Goal: Information Seeking & Learning: Learn about a topic

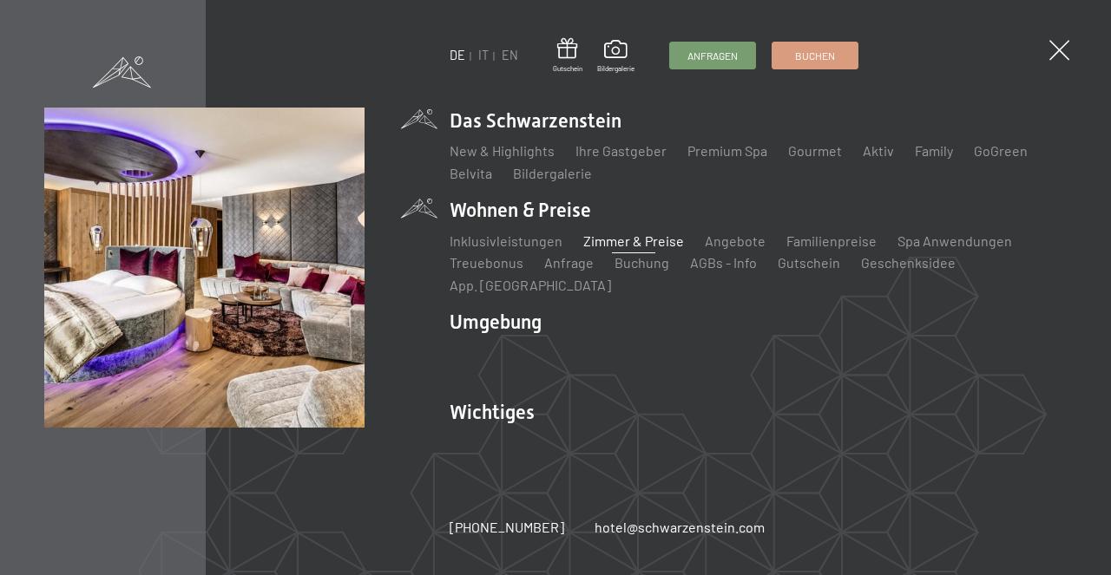
click at [606, 249] on link "Zimmer & Preise" at bounding box center [633, 241] width 101 height 16
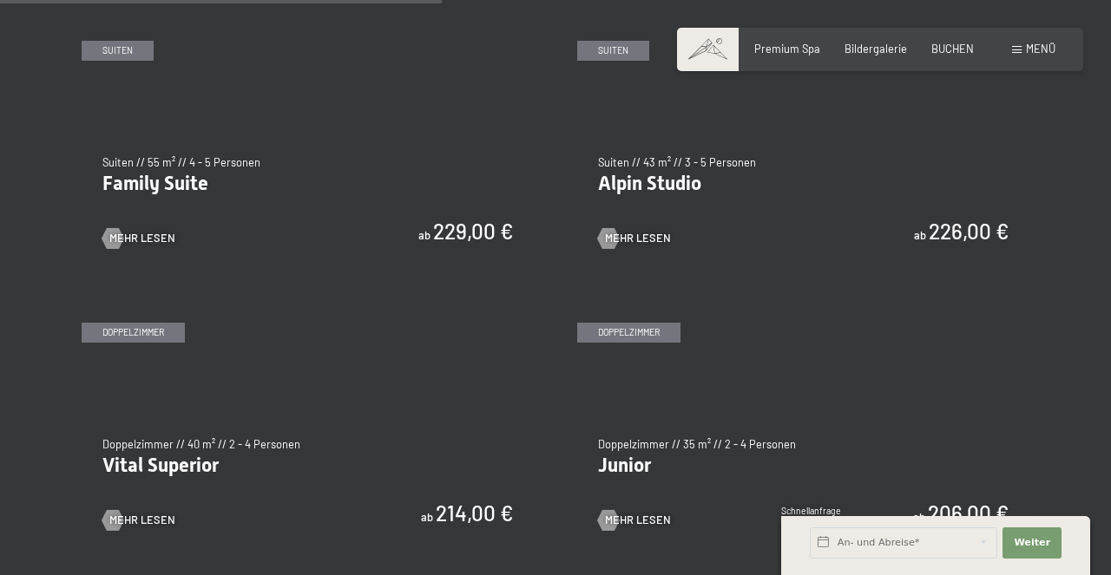
scroll to position [1760, 0]
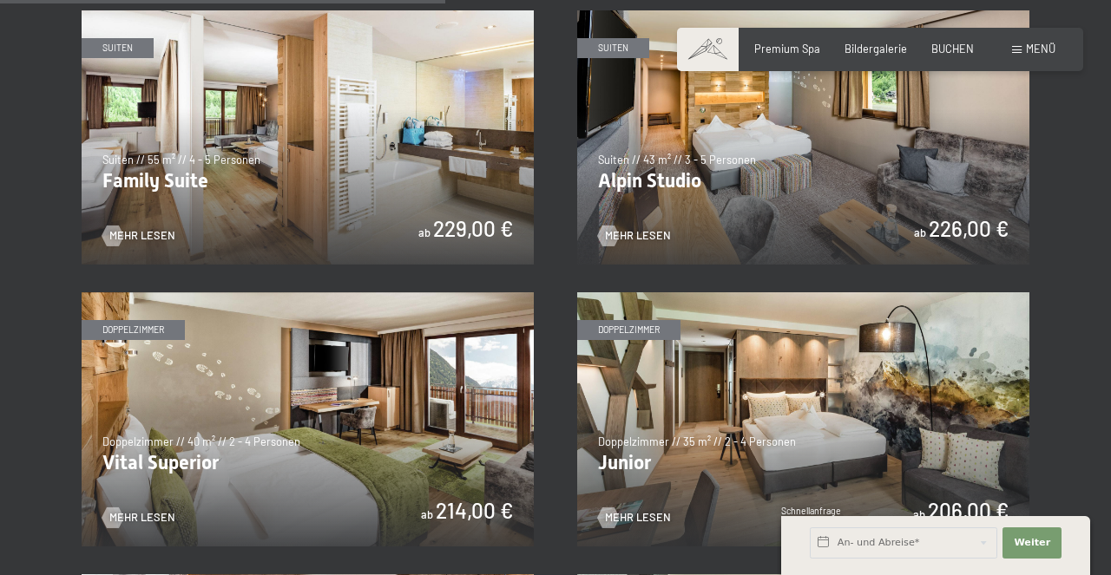
click at [764, 181] on img at bounding box center [803, 137] width 452 height 254
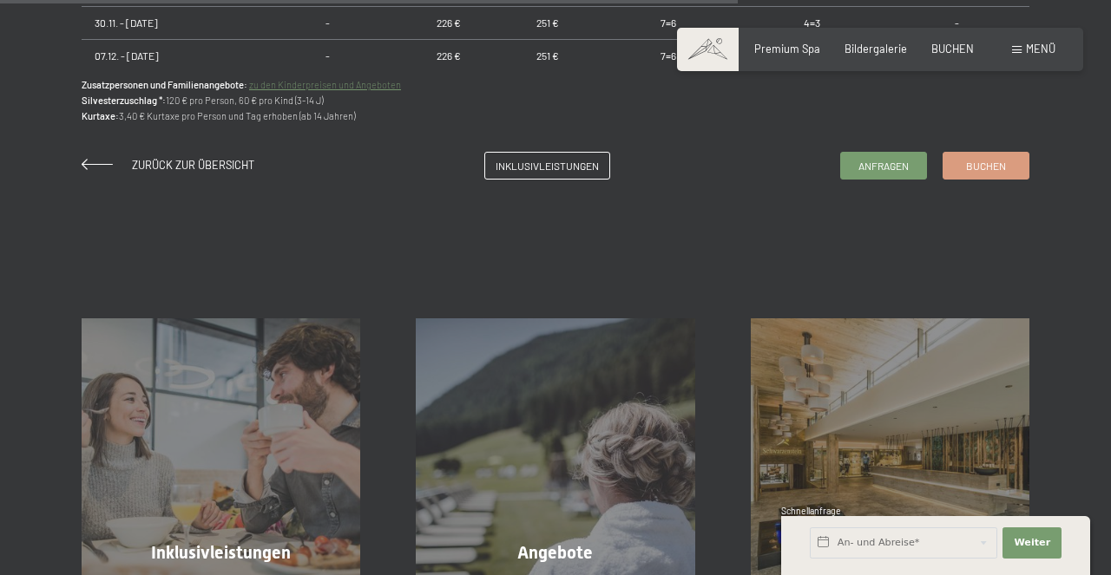
scroll to position [1373, 0]
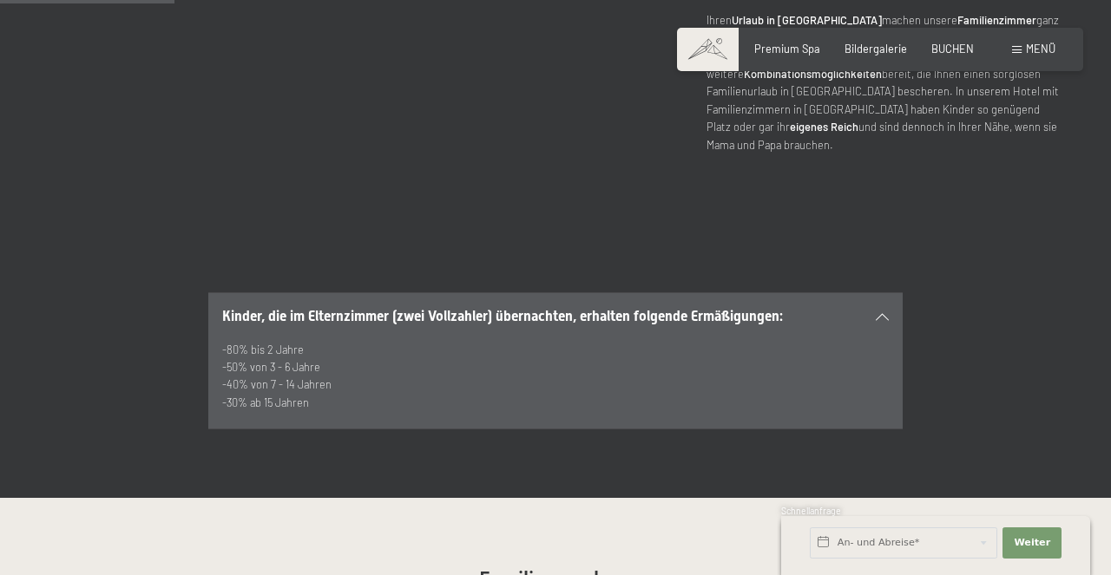
scroll to position [967, 0]
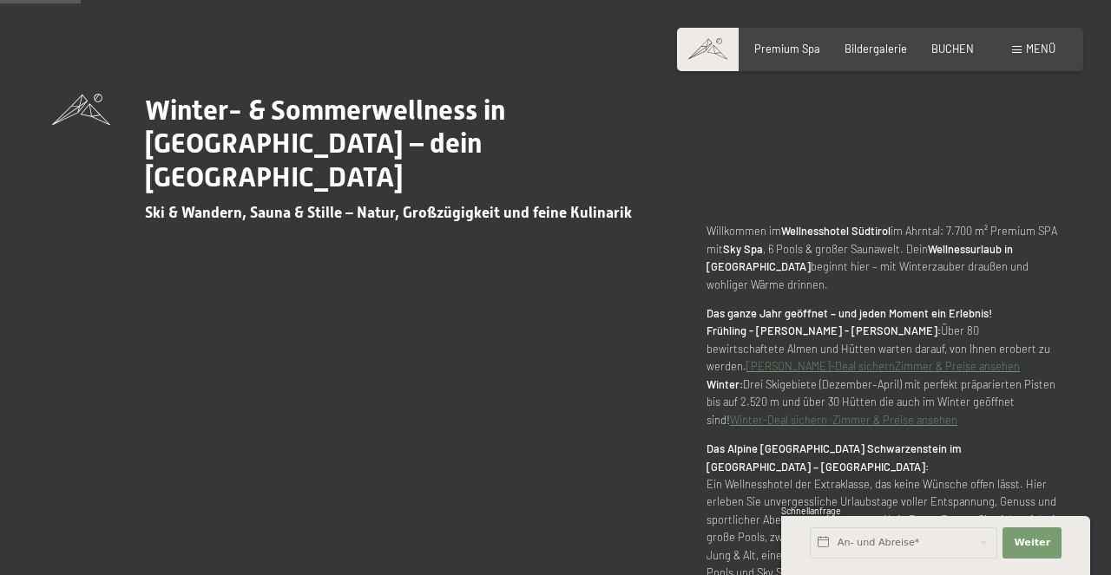
scroll to position [586, 0]
click at [1034, 49] on span "Menü" at bounding box center [1041, 49] width 30 height 14
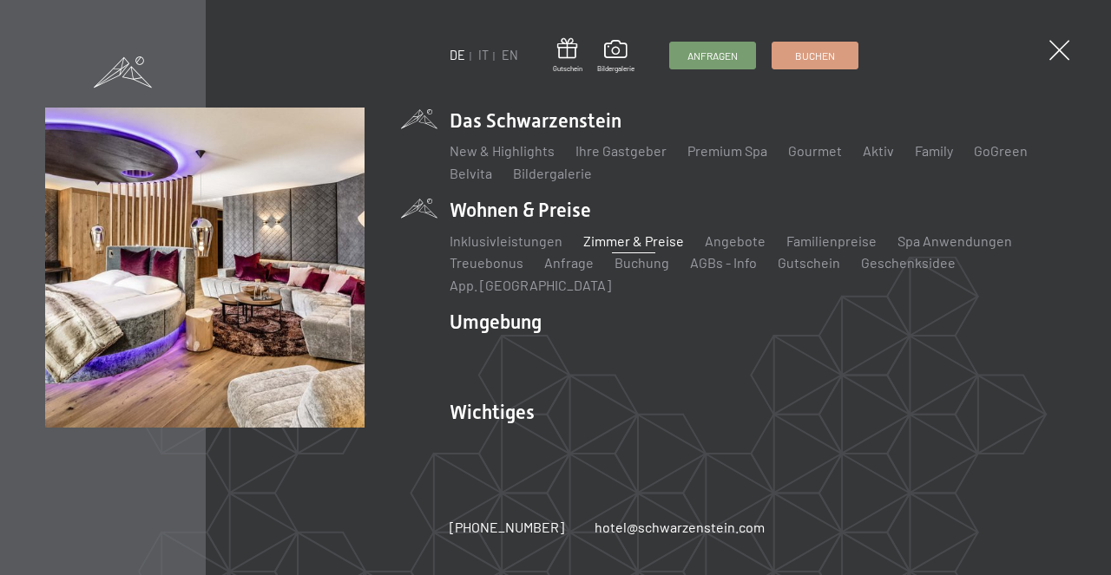
click at [628, 249] on link "Zimmer & Preise" at bounding box center [633, 241] width 101 height 16
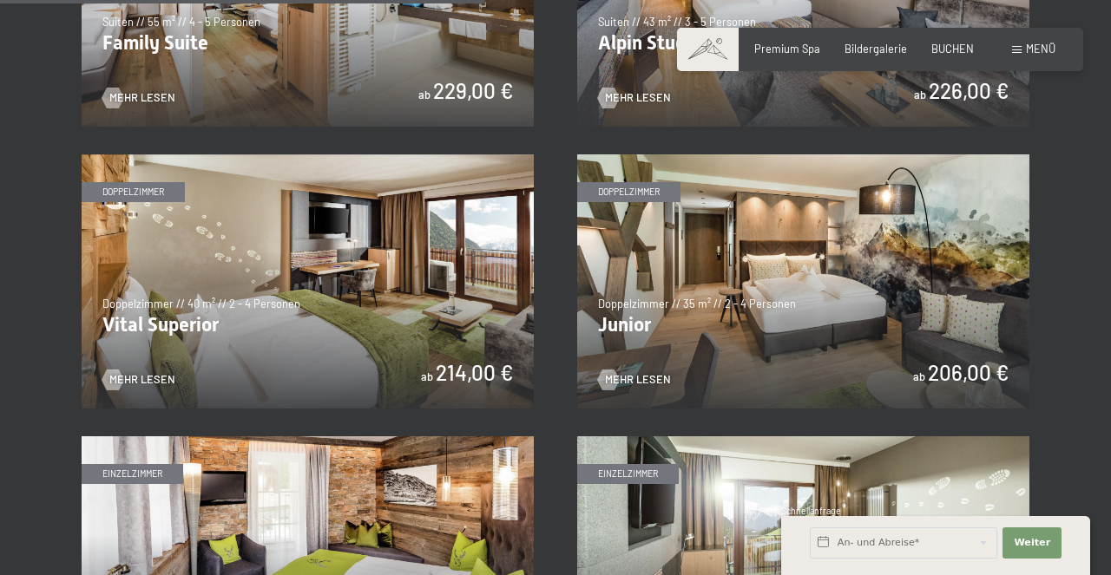
scroll to position [1878, 0]
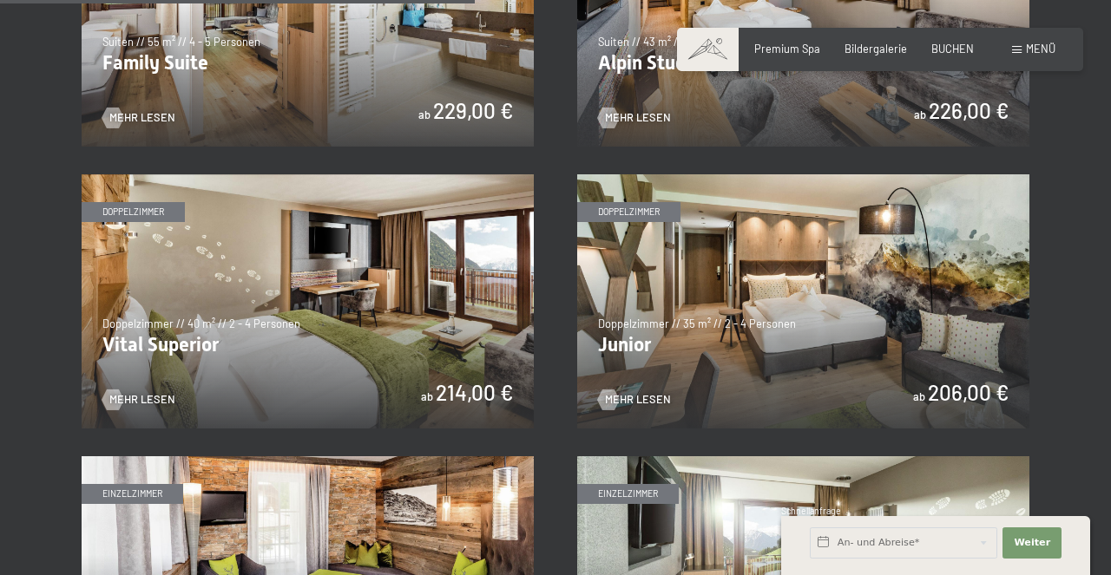
click at [742, 301] on img at bounding box center [803, 301] width 452 height 254
click at [333, 282] on img at bounding box center [308, 301] width 452 height 254
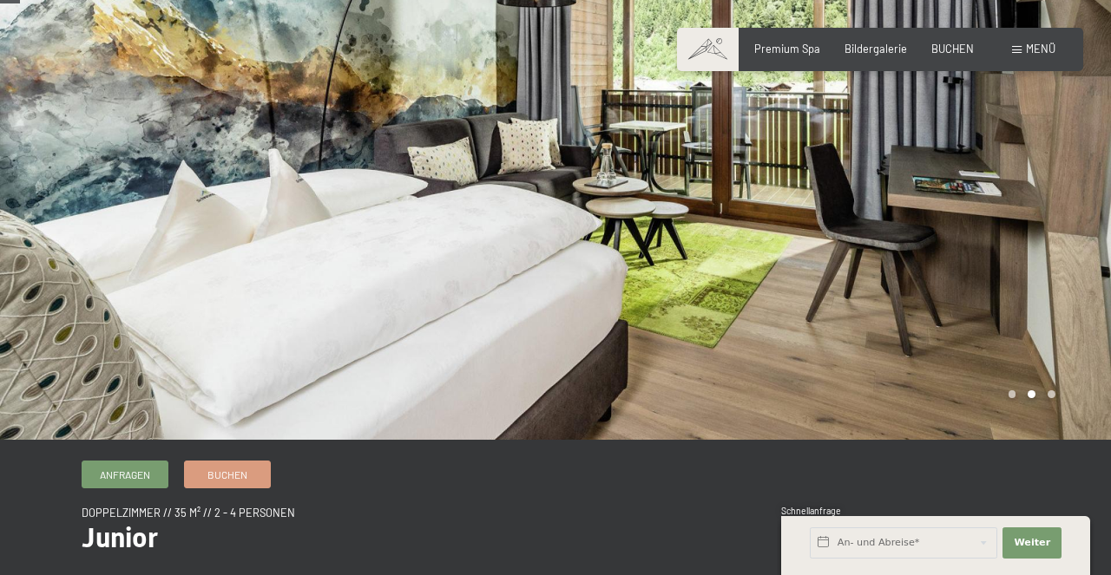
scroll to position [36, 0]
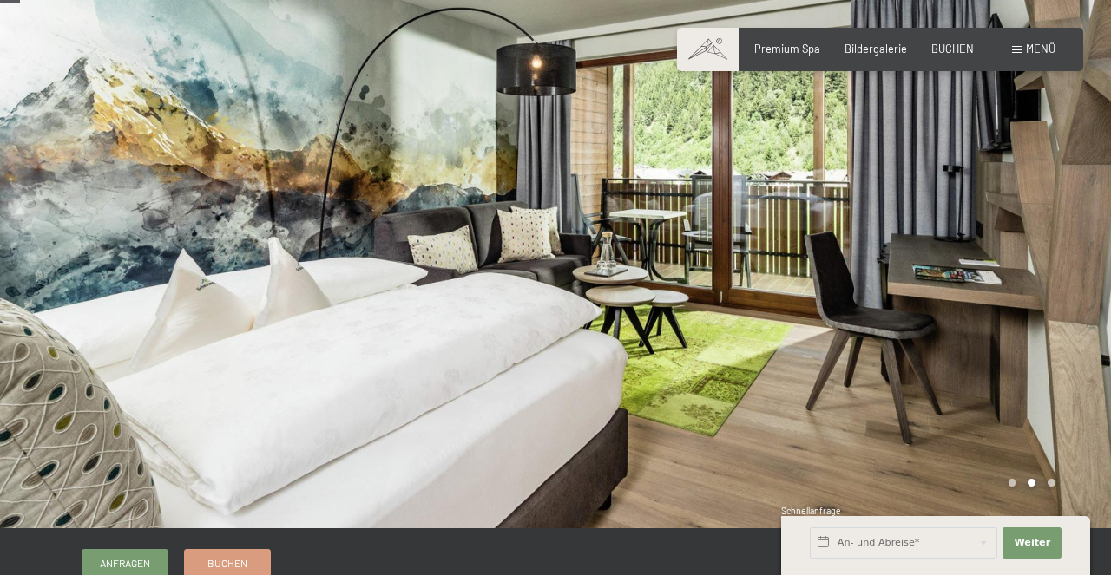
click at [1052, 484] on div at bounding box center [832, 246] width 555 height 564
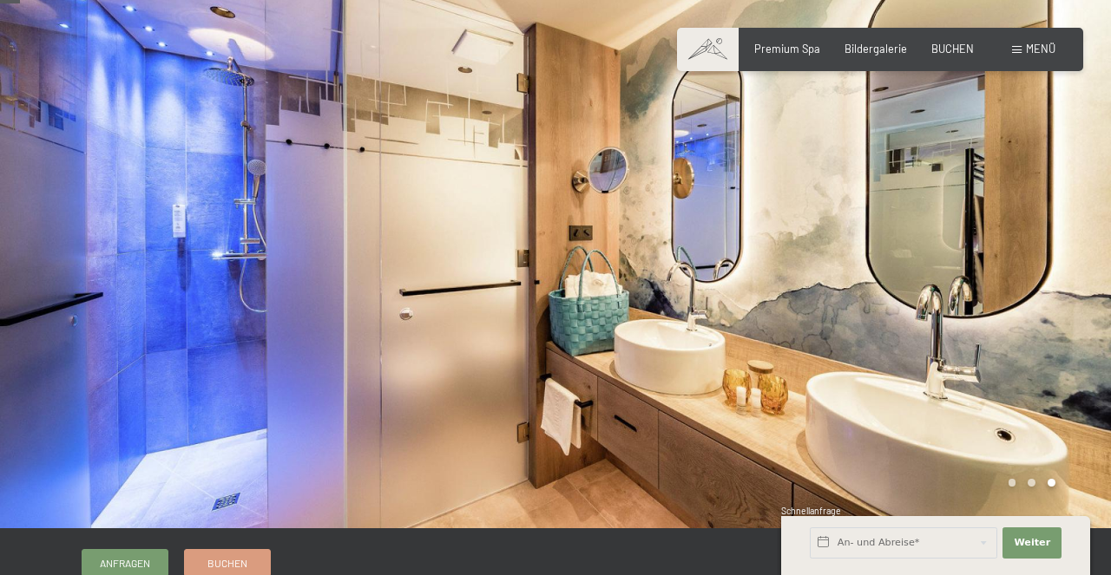
click at [1010, 355] on div at bounding box center [832, 246] width 555 height 564
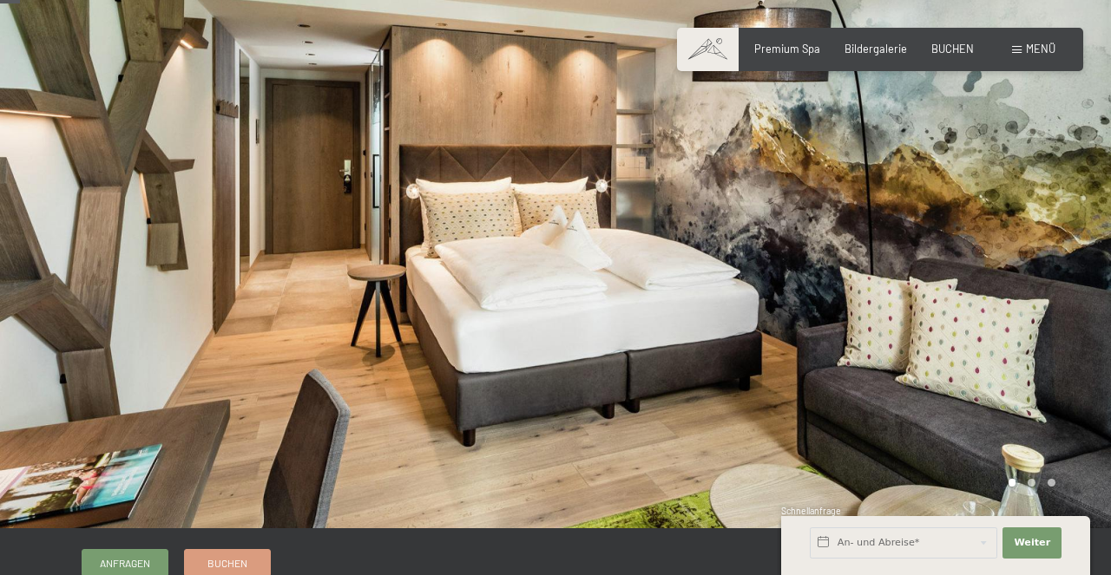
click at [1010, 355] on div at bounding box center [832, 246] width 555 height 564
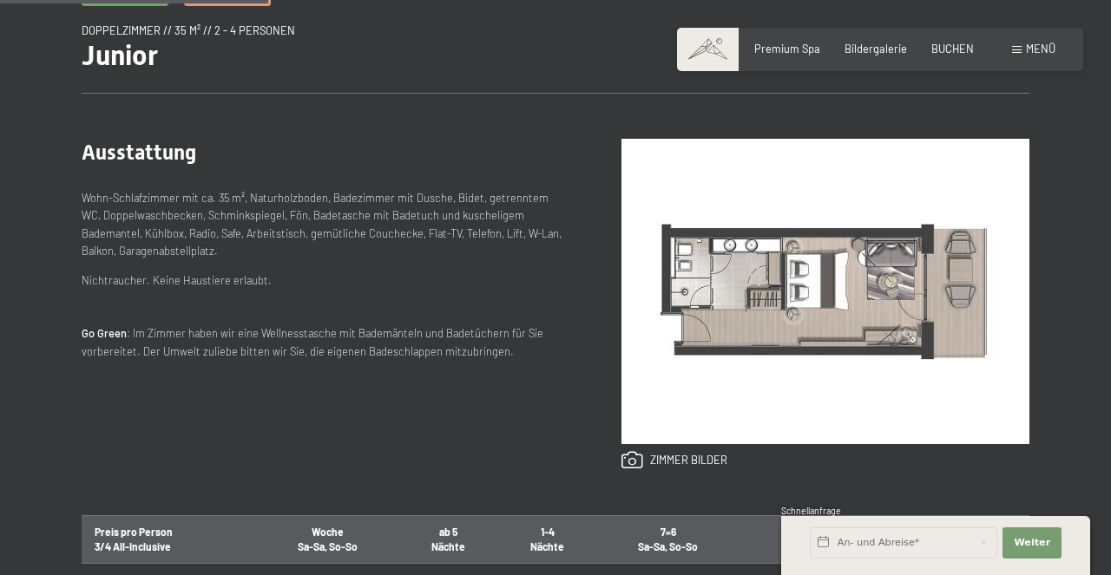
scroll to position [353, 0]
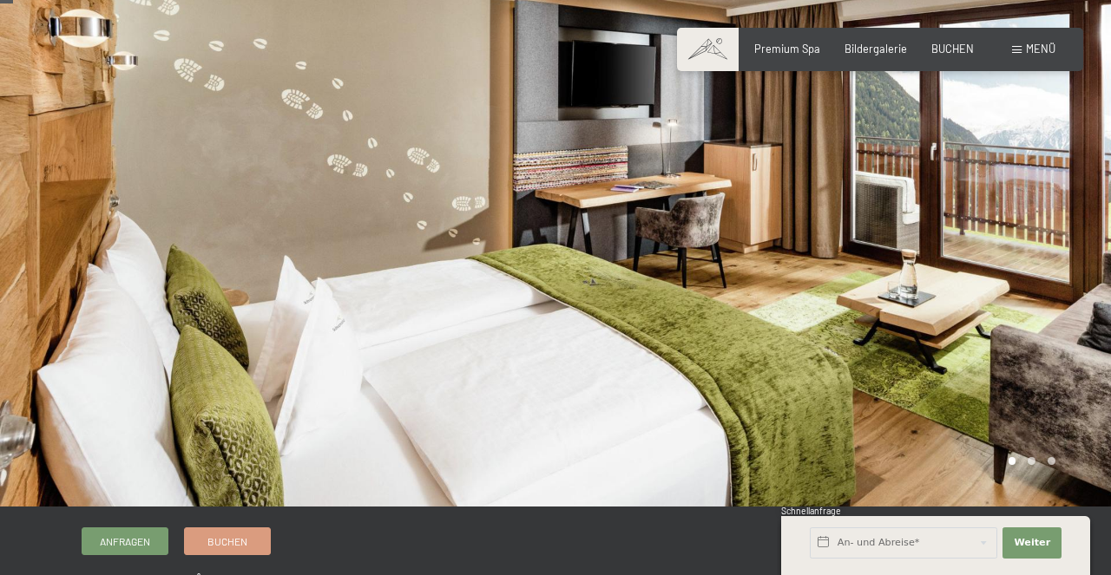
scroll to position [19, 0]
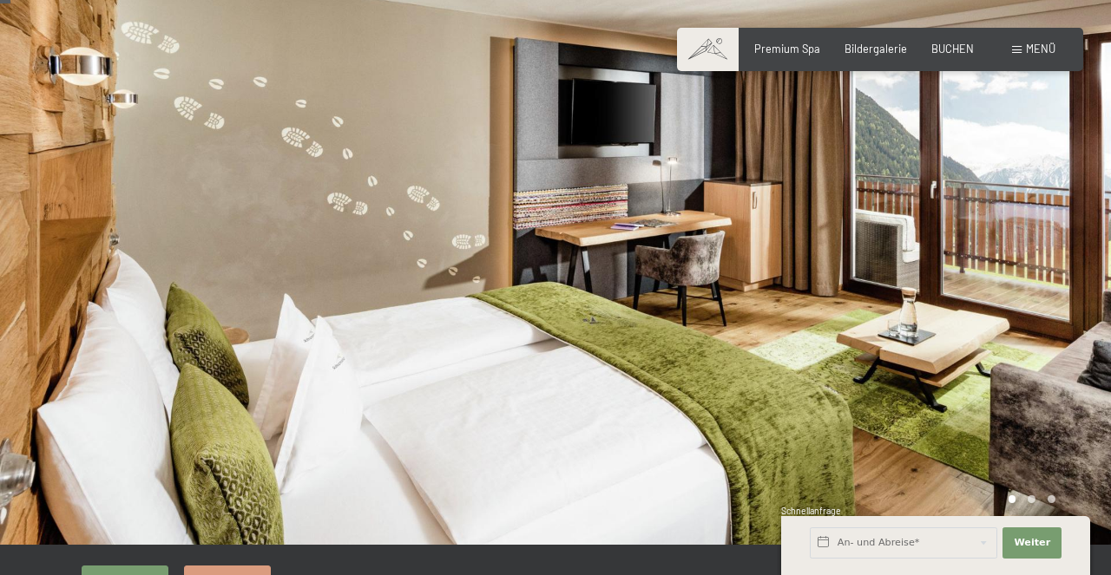
click at [984, 254] on div at bounding box center [832, 263] width 555 height 564
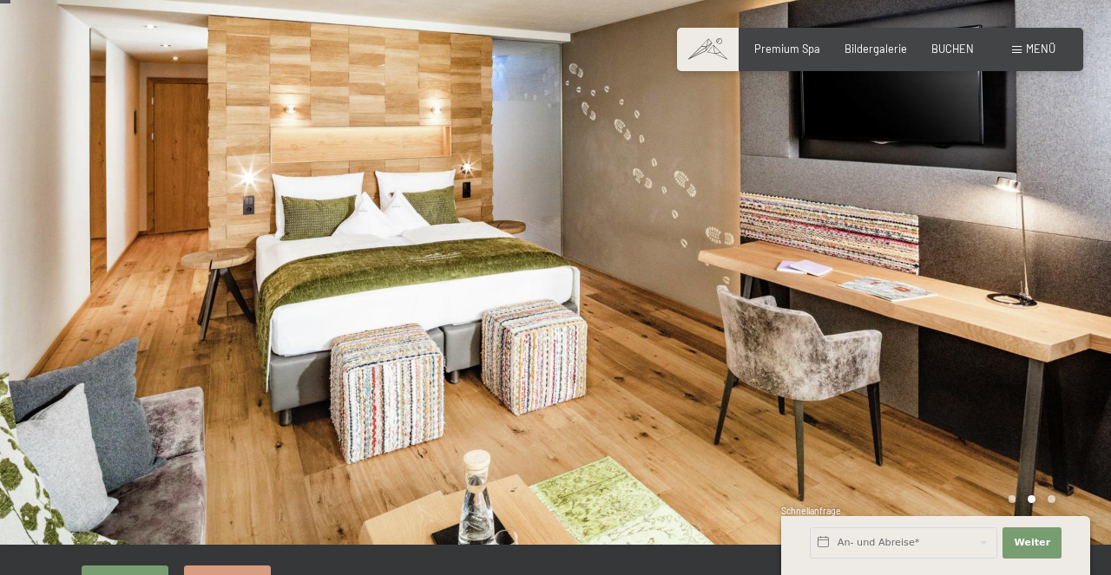
click at [999, 270] on div at bounding box center [832, 263] width 555 height 564
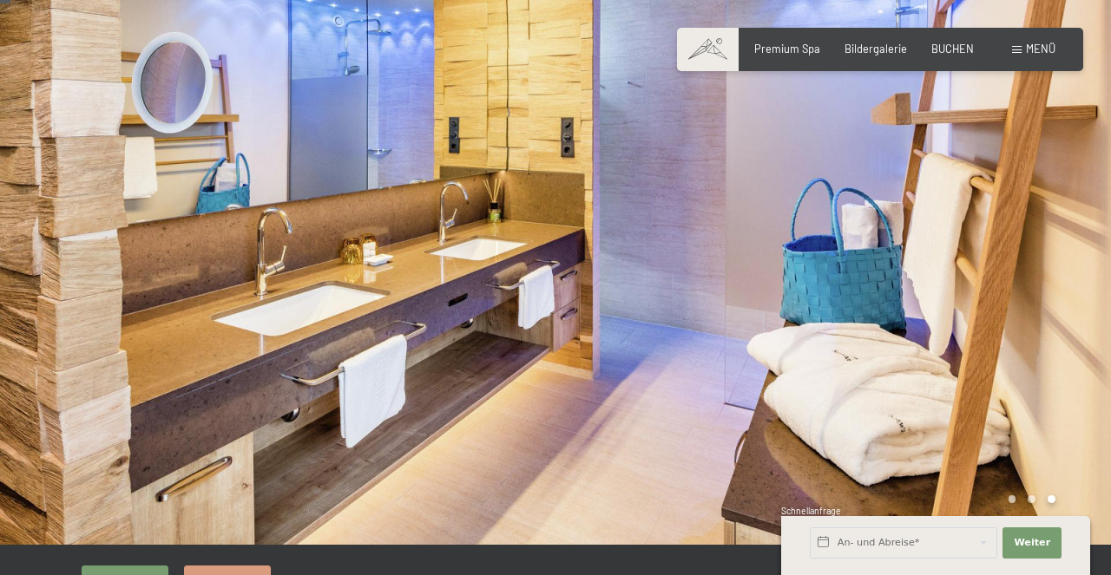
click at [999, 270] on div at bounding box center [832, 263] width 555 height 564
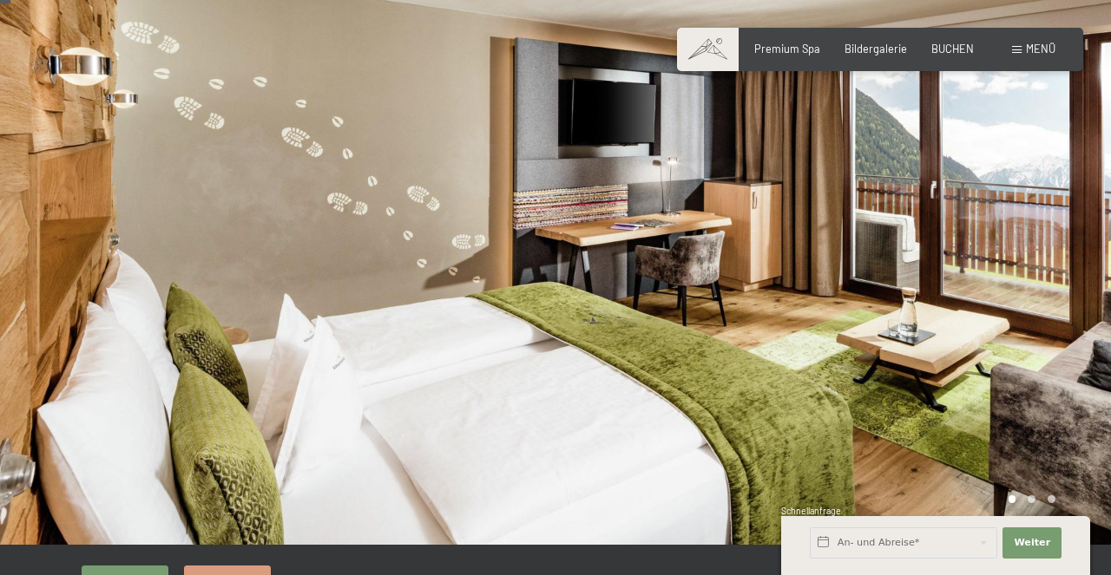
click at [999, 270] on div at bounding box center [832, 263] width 555 height 564
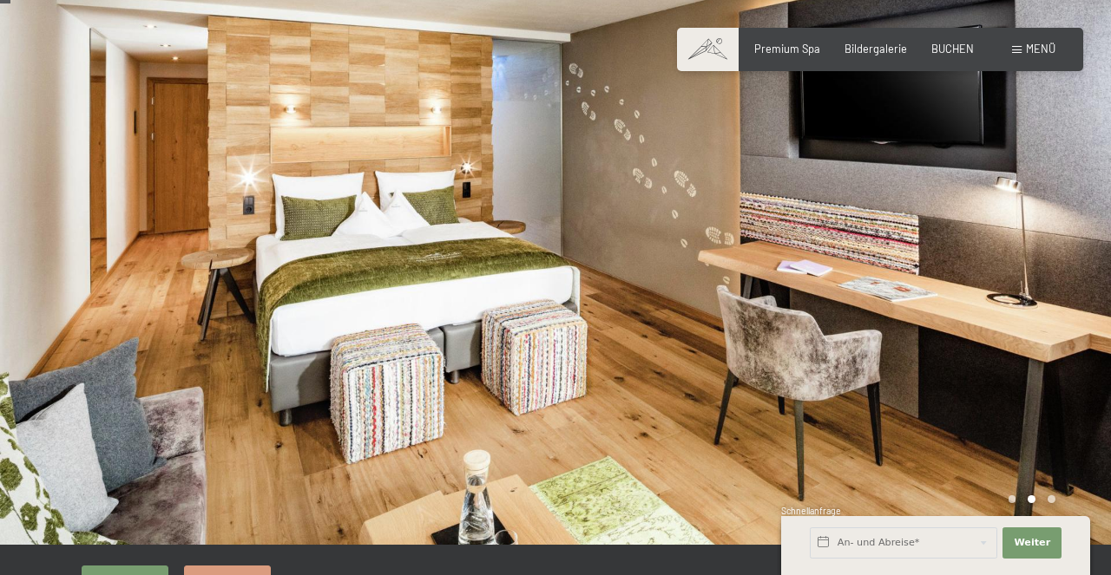
click at [999, 270] on div at bounding box center [832, 263] width 555 height 564
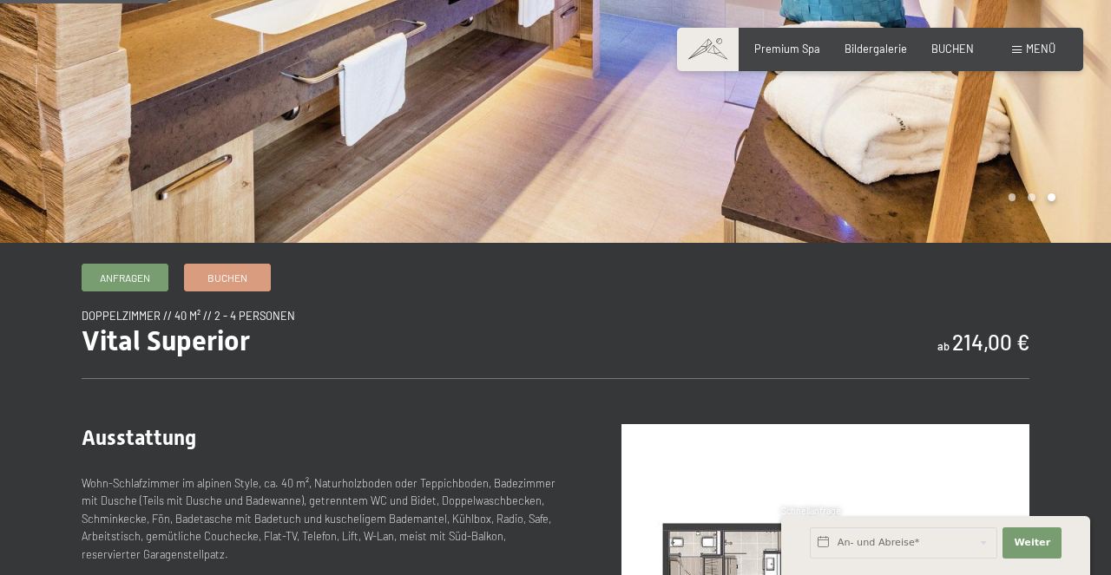
scroll to position [338, 0]
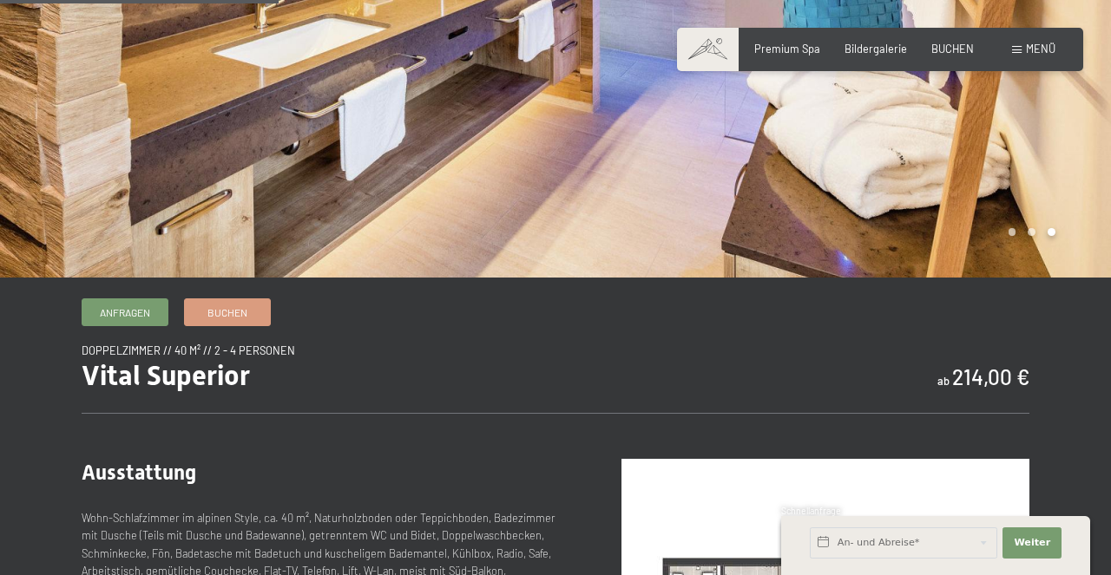
scroll to position [854, 0]
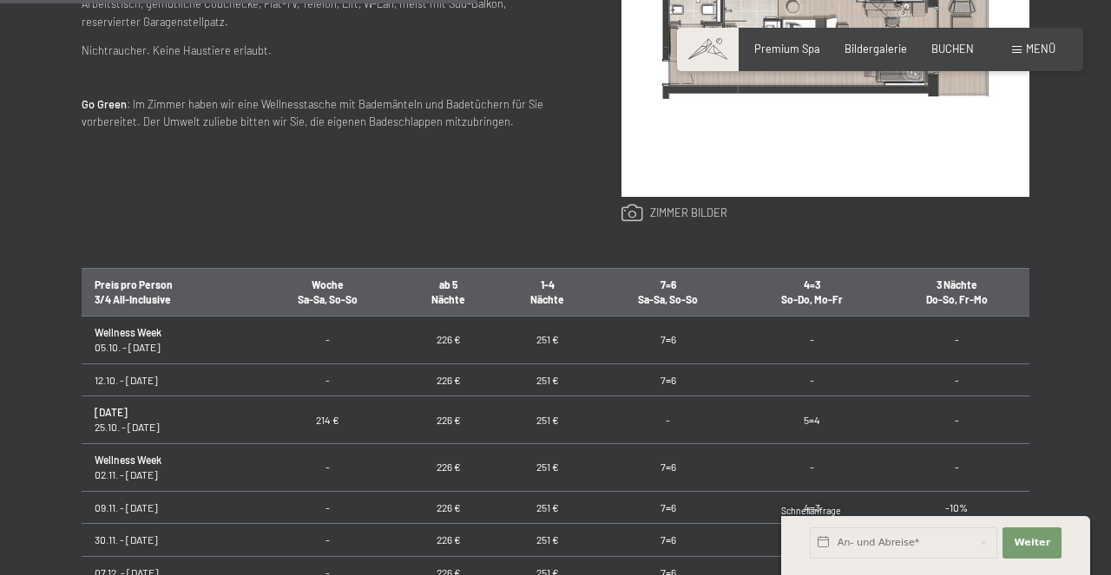
click at [672, 207] on link at bounding box center [674, 213] width 106 height 19
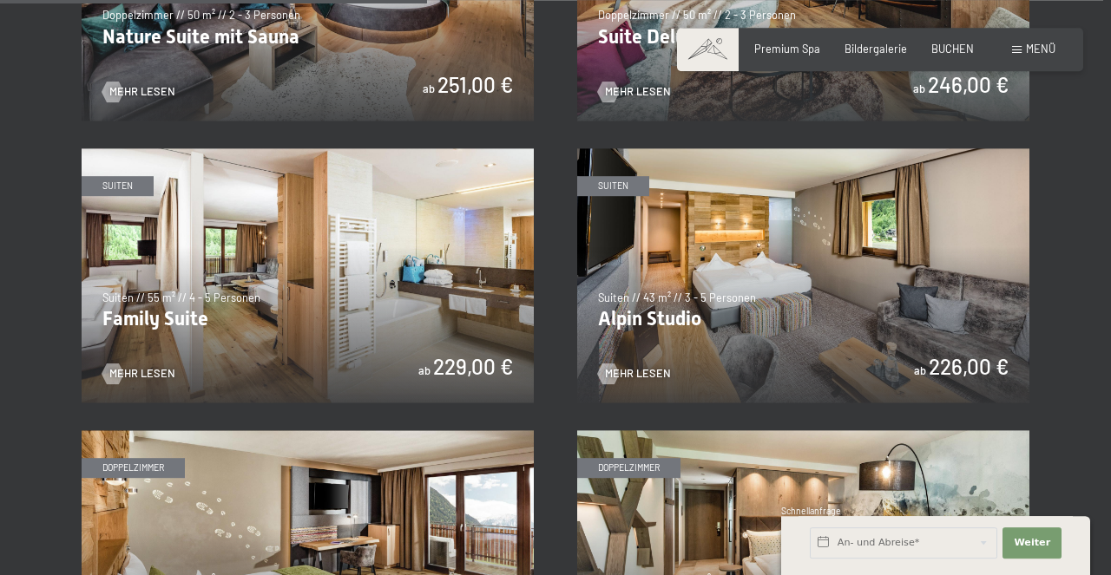
scroll to position [1714, 0]
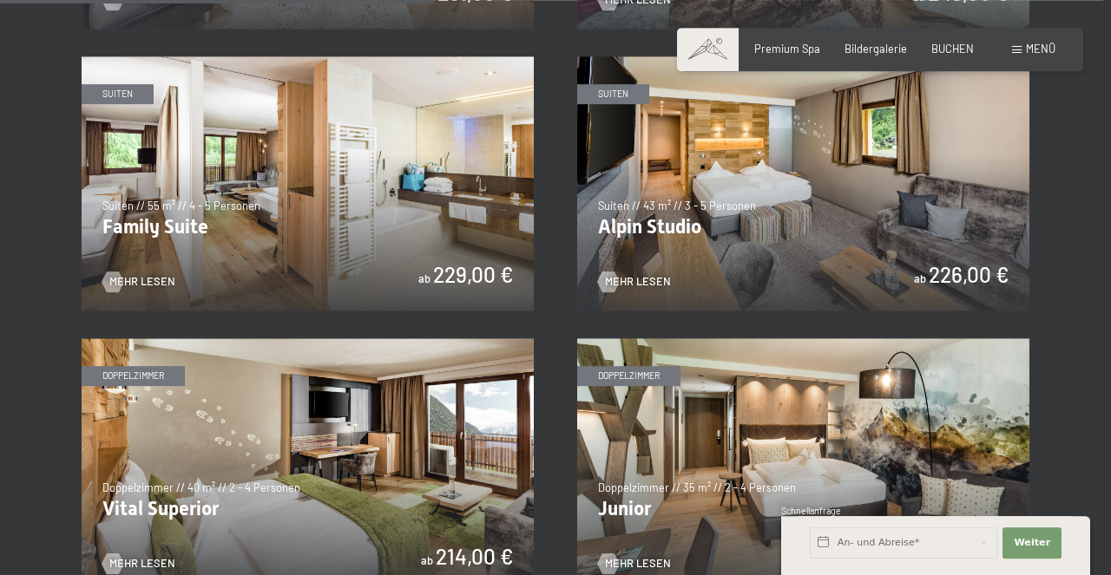
click at [777, 181] on img at bounding box center [803, 183] width 452 height 254
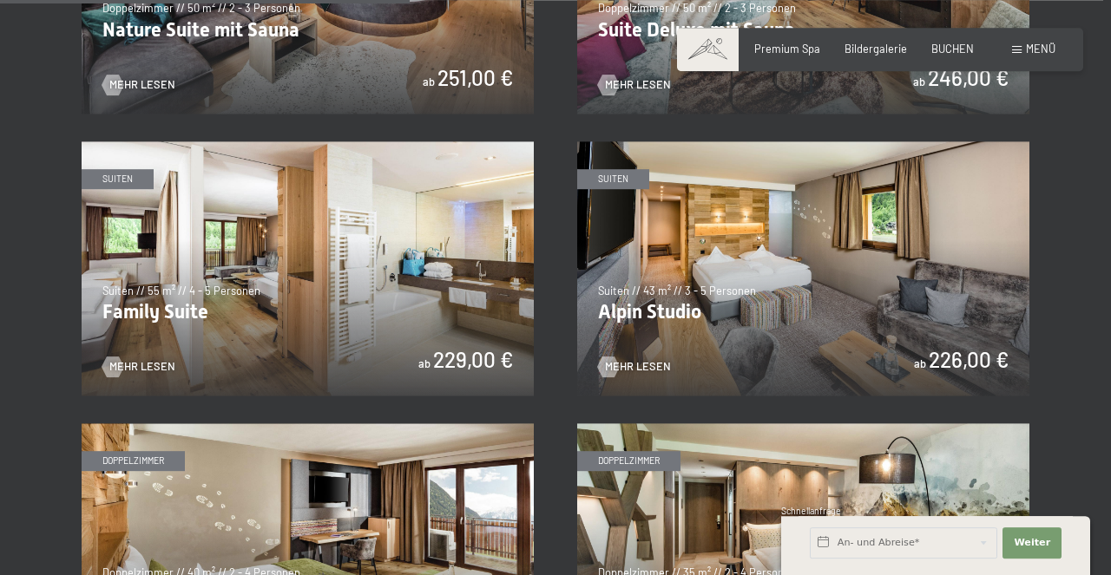
scroll to position [1619, 0]
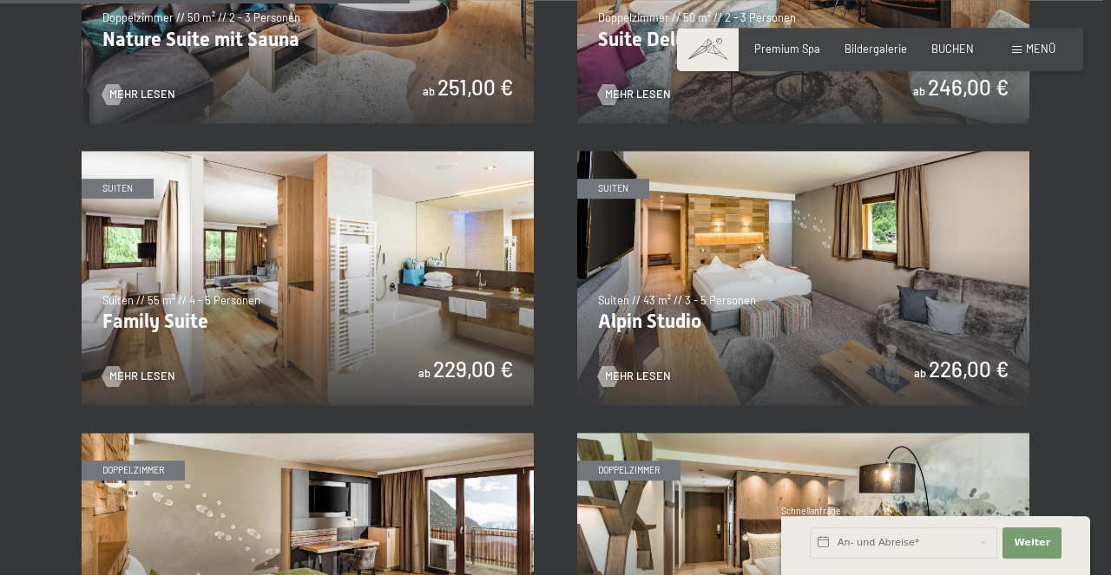
click at [374, 259] on img at bounding box center [308, 278] width 452 height 254
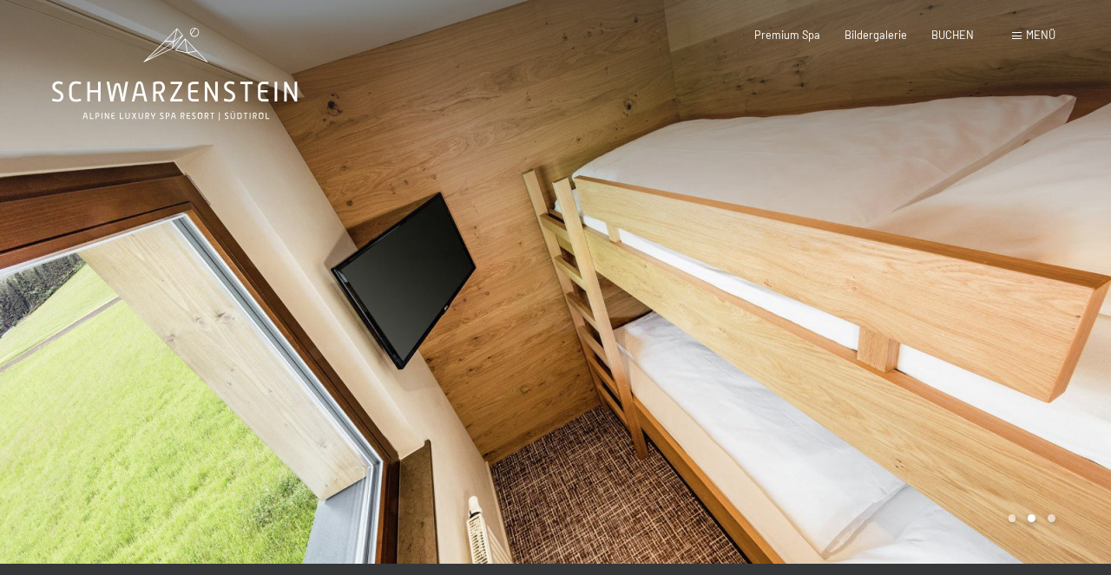
click at [586, 269] on div at bounding box center [832, 282] width 555 height 564
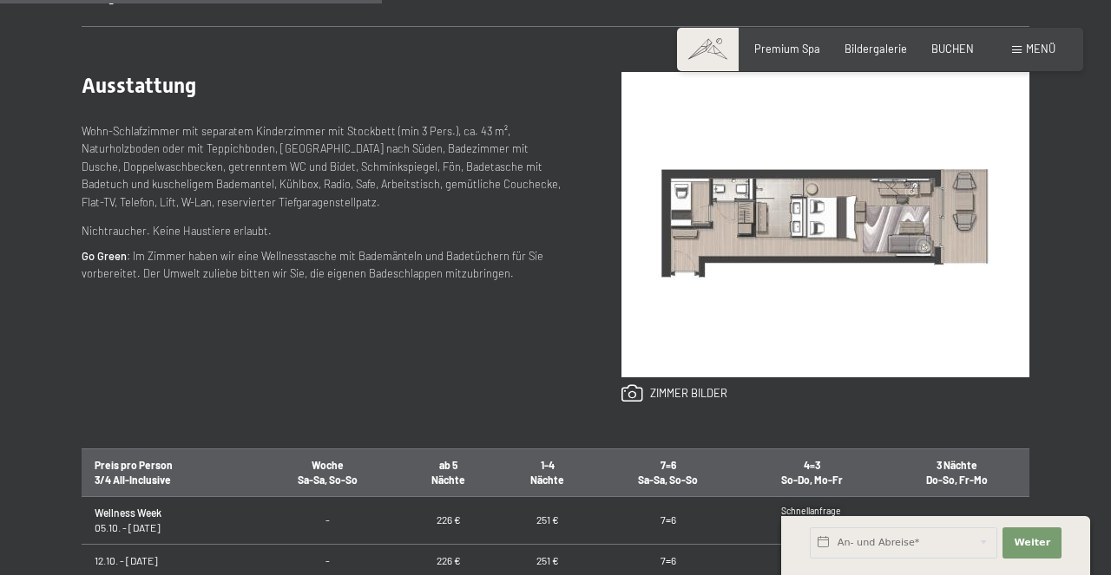
scroll to position [684, 0]
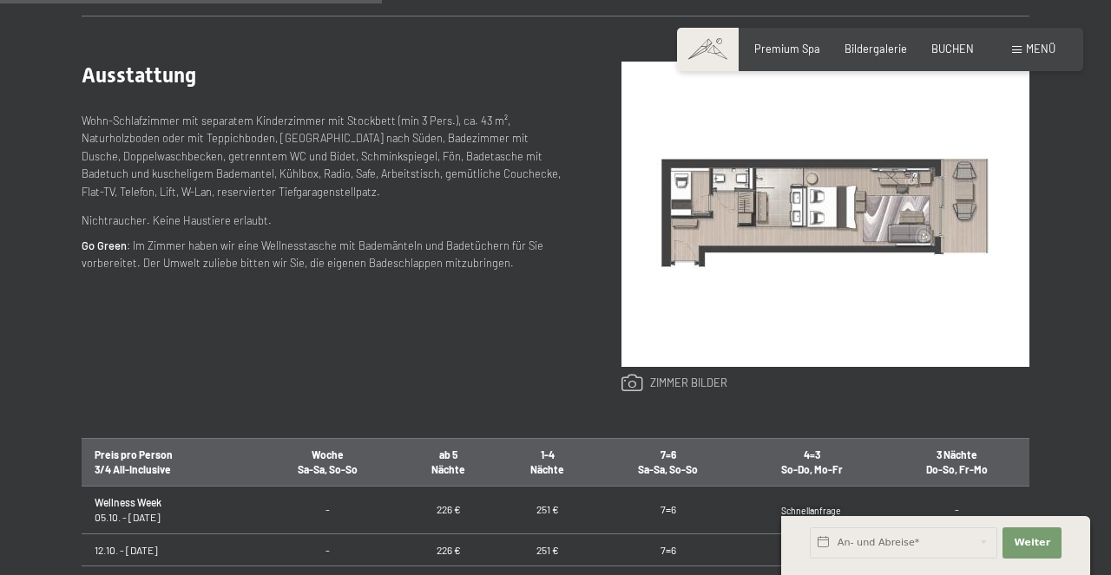
click at [692, 383] on link at bounding box center [674, 383] width 106 height 19
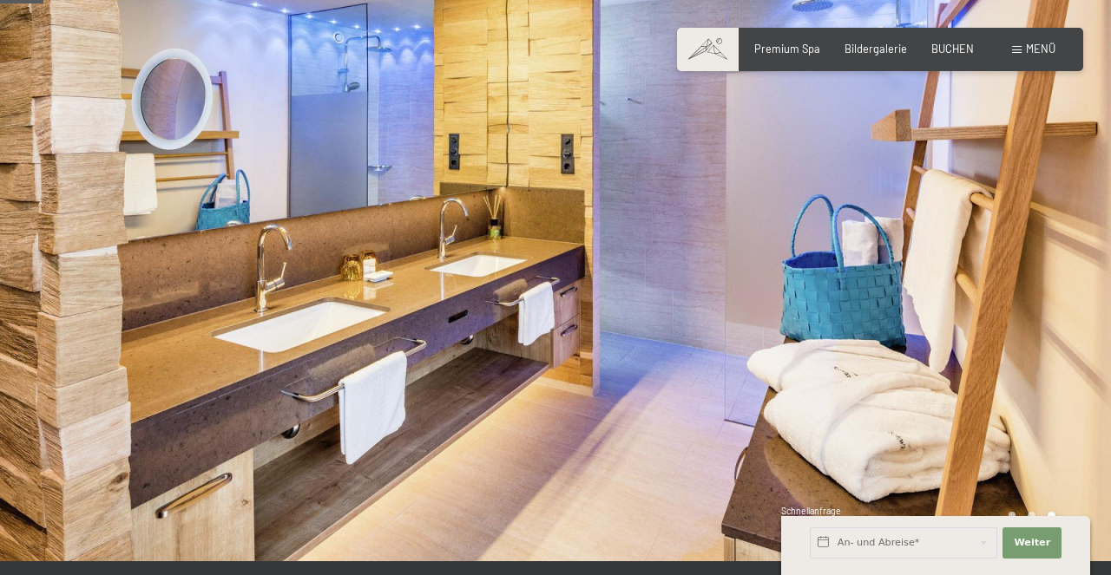
scroll to position [0, 0]
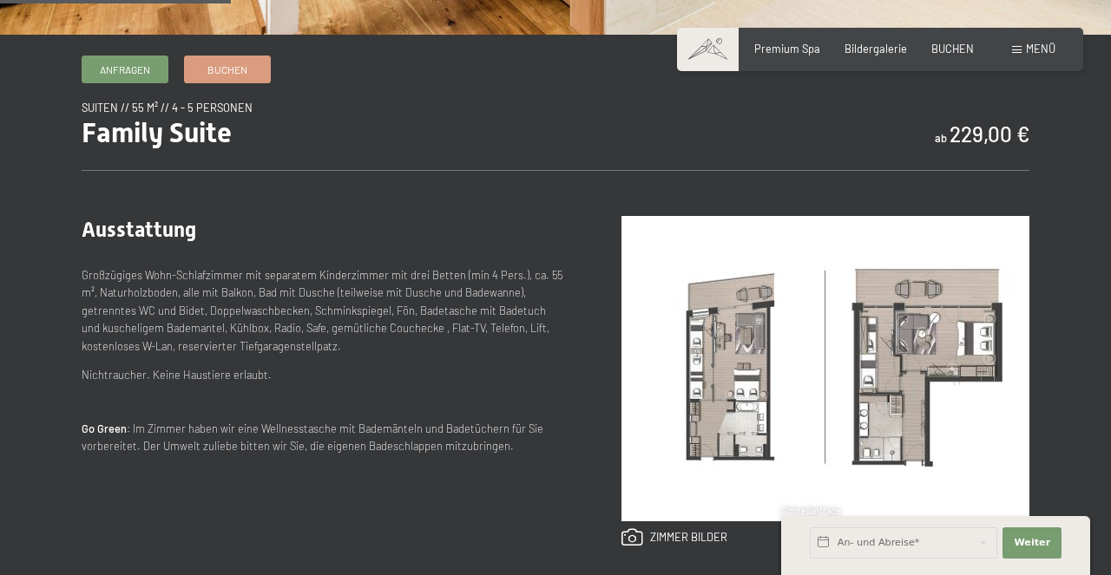
scroll to position [646, 0]
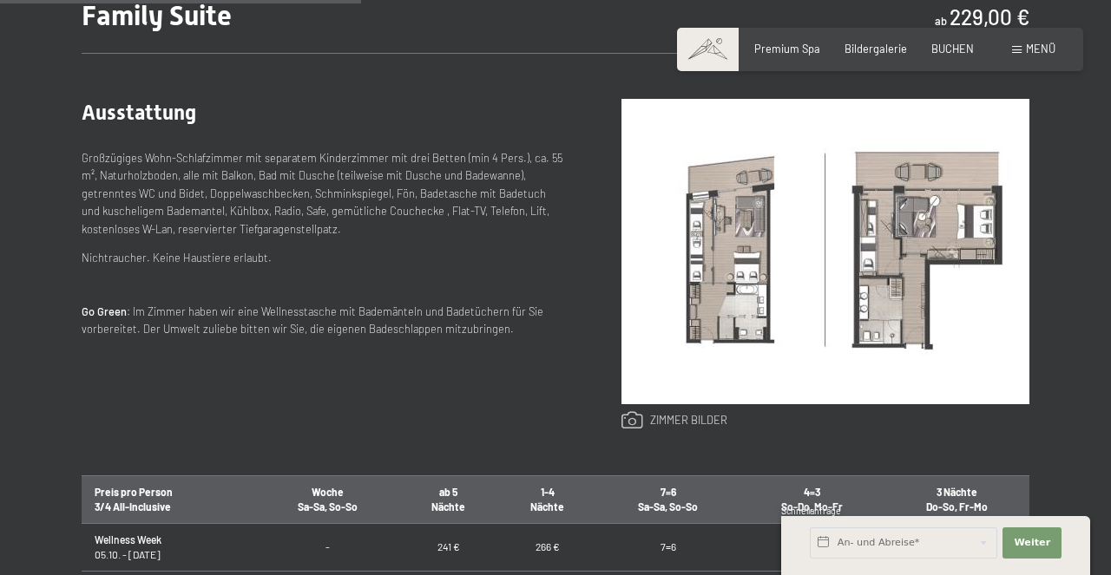
click at [674, 421] on link at bounding box center [674, 420] width 106 height 19
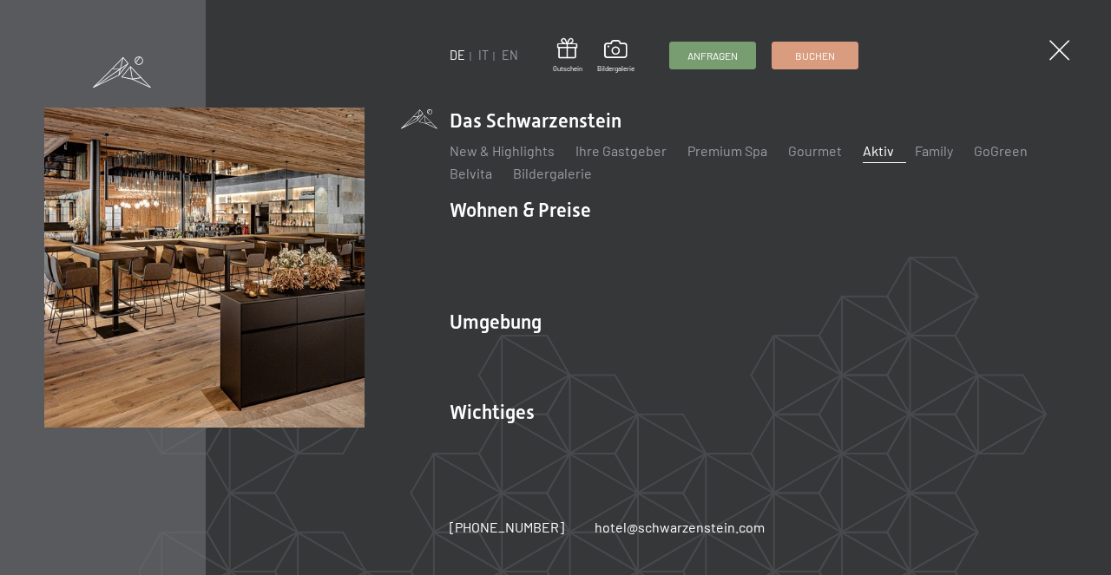
click at [877, 159] on link "Aktiv" at bounding box center [877, 150] width 31 height 16
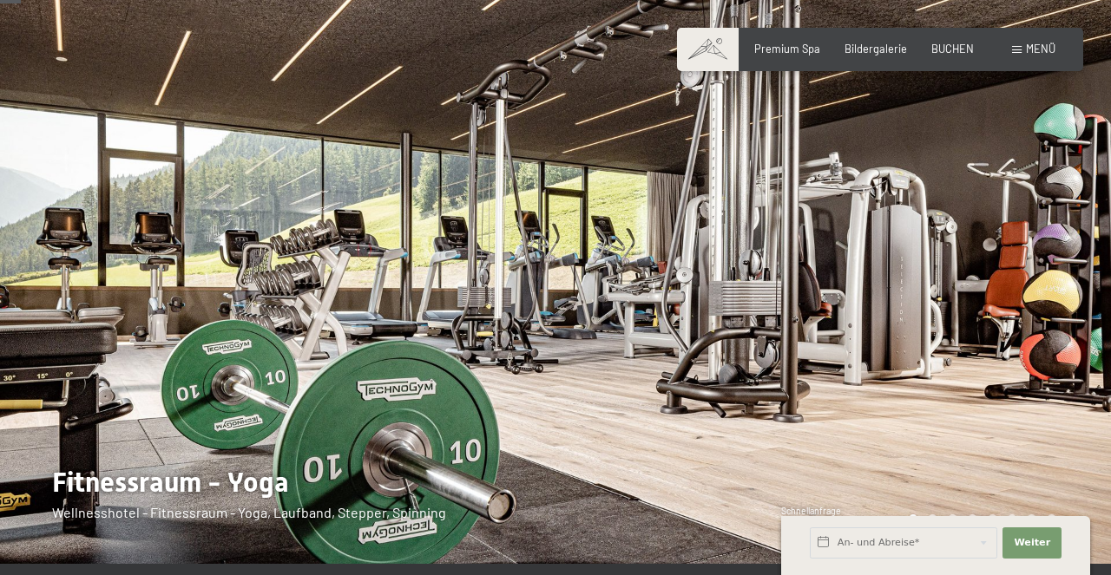
click at [886, 226] on div at bounding box center [832, 282] width 555 height 564
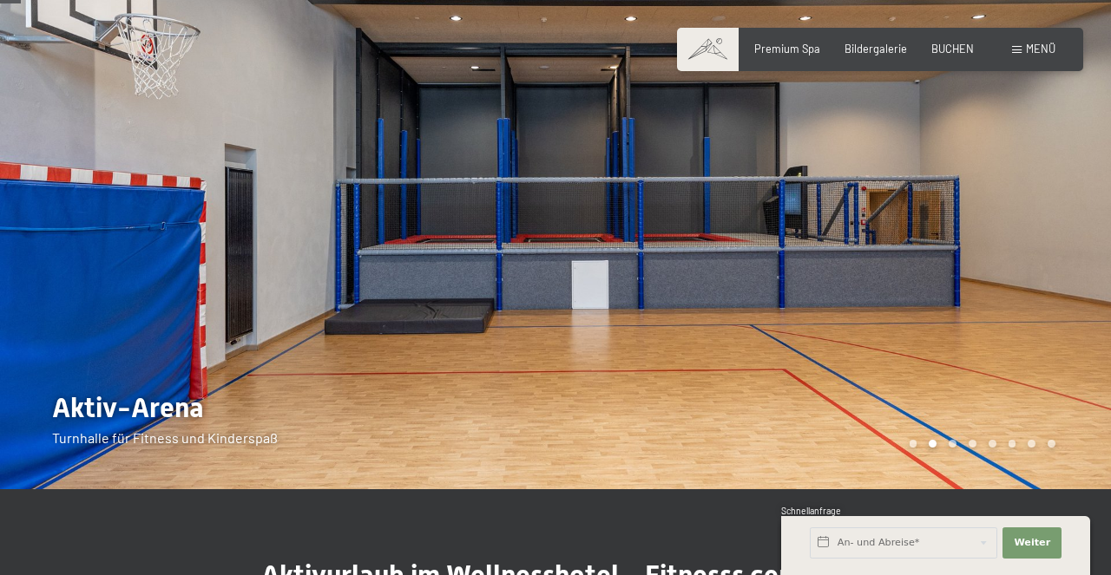
scroll to position [75, 0]
click at [886, 226] on div at bounding box center [832, 207] width 555 height 564
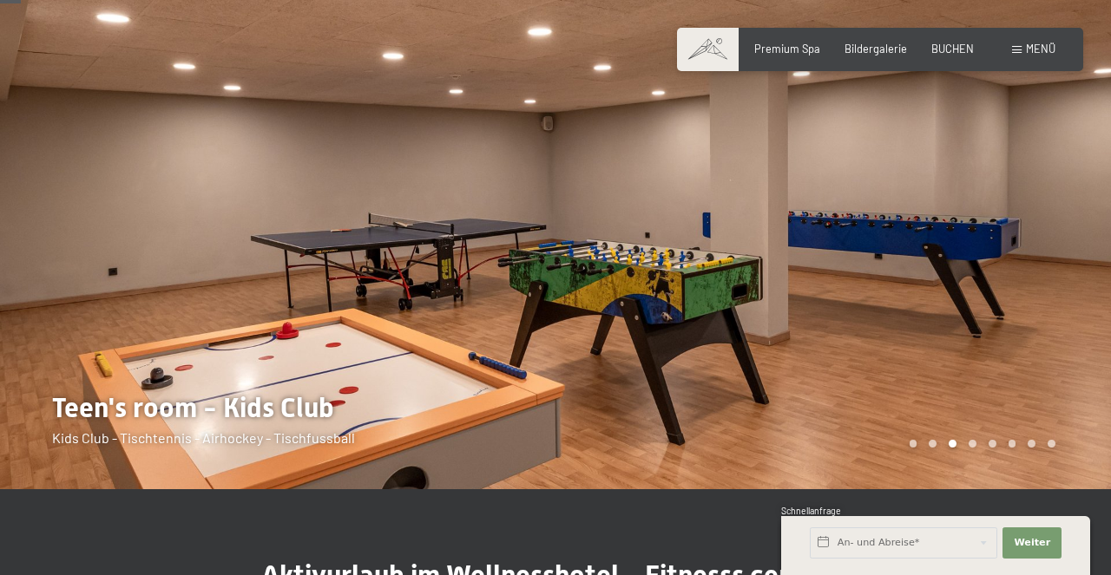
click at [886, 226] on div at bounding box center [832, 207] width 555 height 564
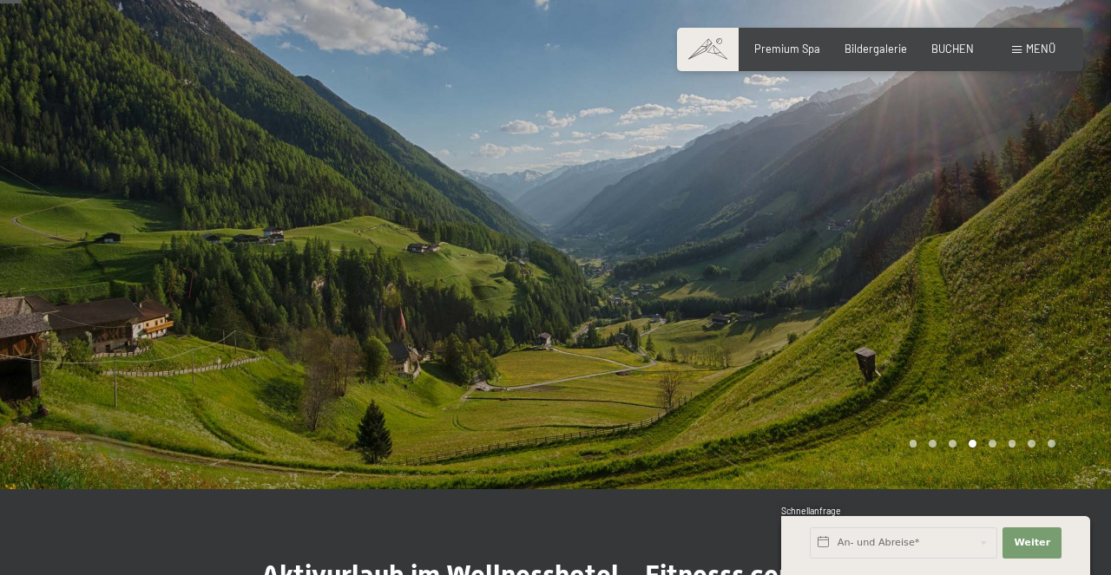
click at [886, 226] on div at bounding box center [832, 207] width 555 height 564
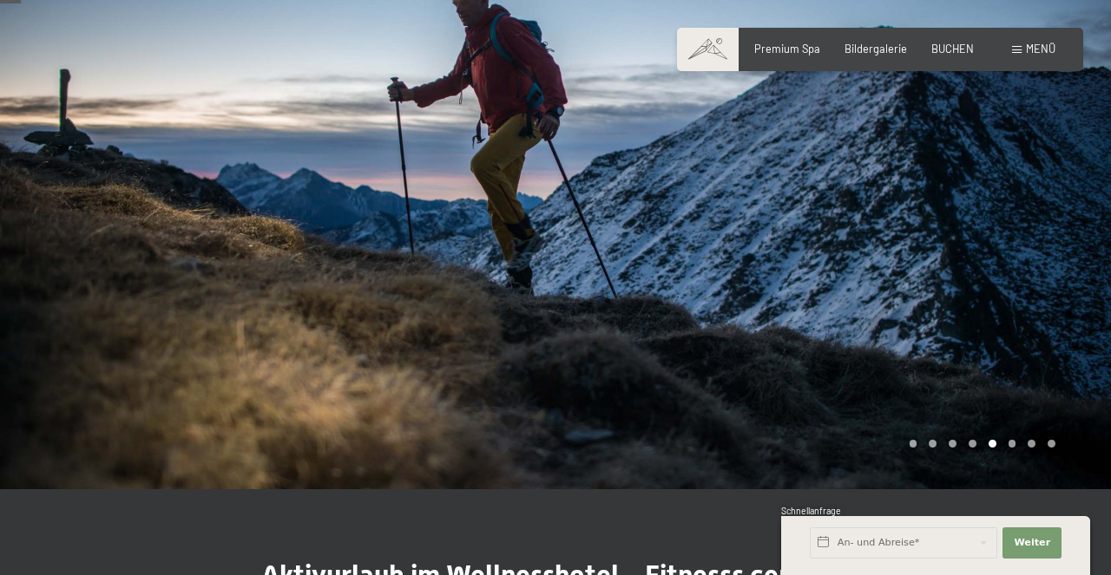
click at [886, 226] on div at bounding box center [832, 207] width 555 height 564
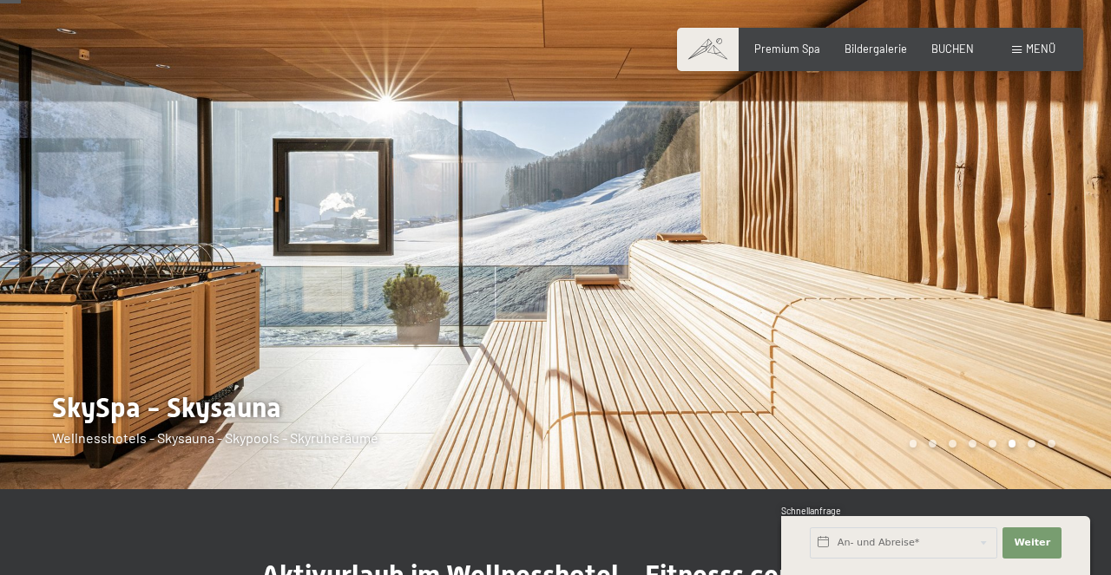
click at [886, 226] on div at bounding box center [832, 207] width 555 height 564
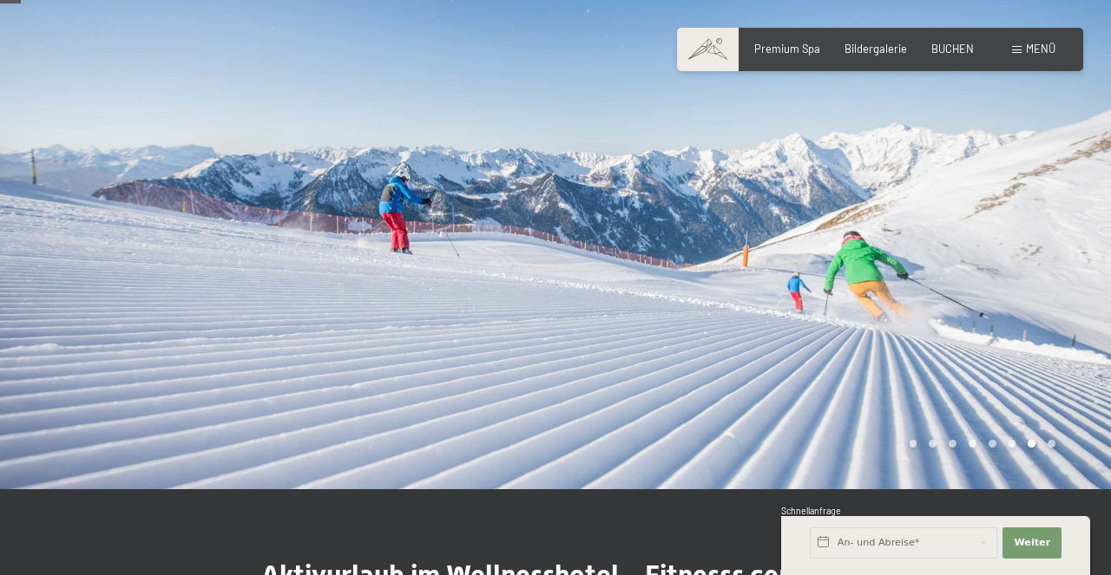
click at [886, 226] on div at bounding box center [832, 207] width 555 height 564
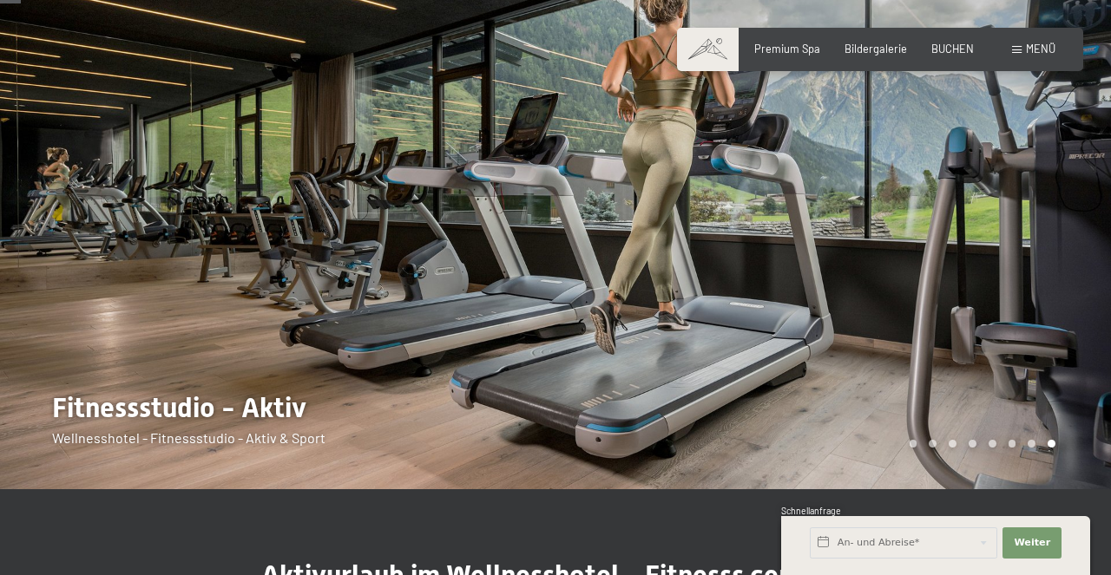
click at [886, 226] on div at bounding box center [832, 207] width 555 height 564
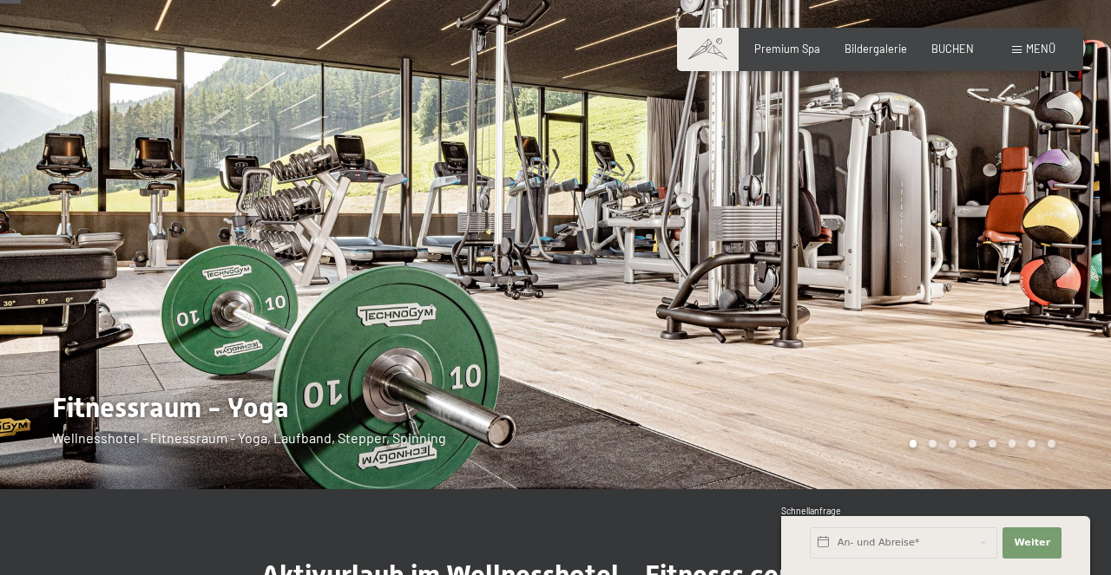
click at [886, 226] on div at bounding box center [832, 207] width 555 height 564
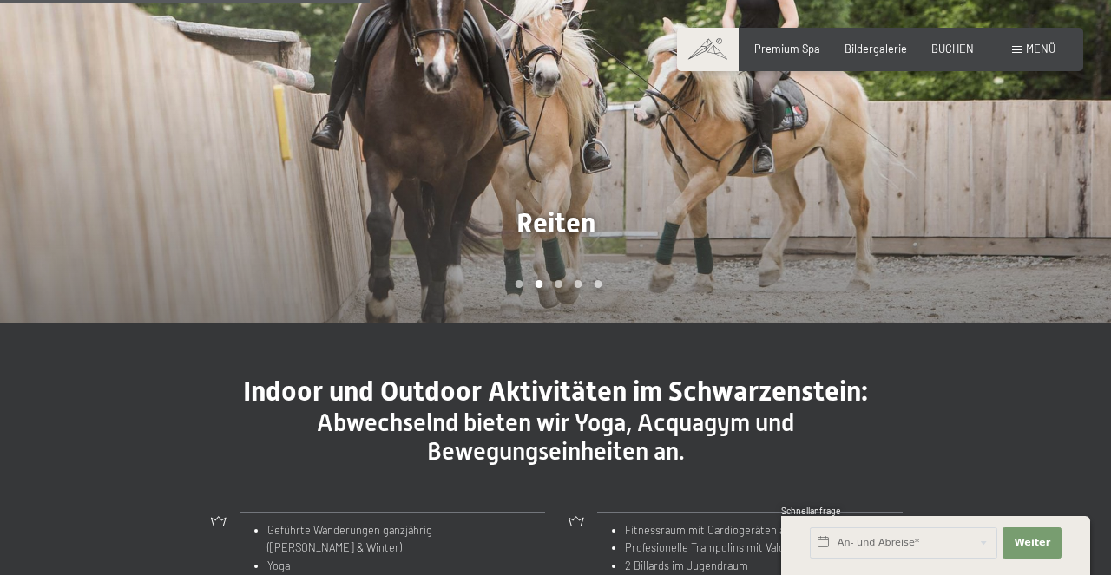
scroll to position [1298, 0]
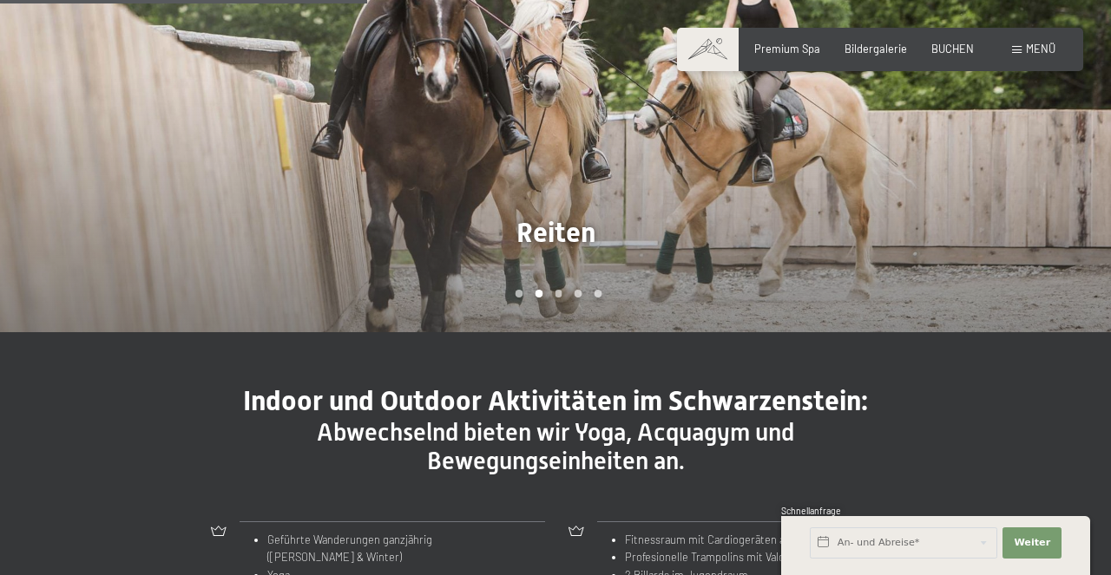
click at [933, 174] on div at bounding box center [832, 94] width 555 height 475
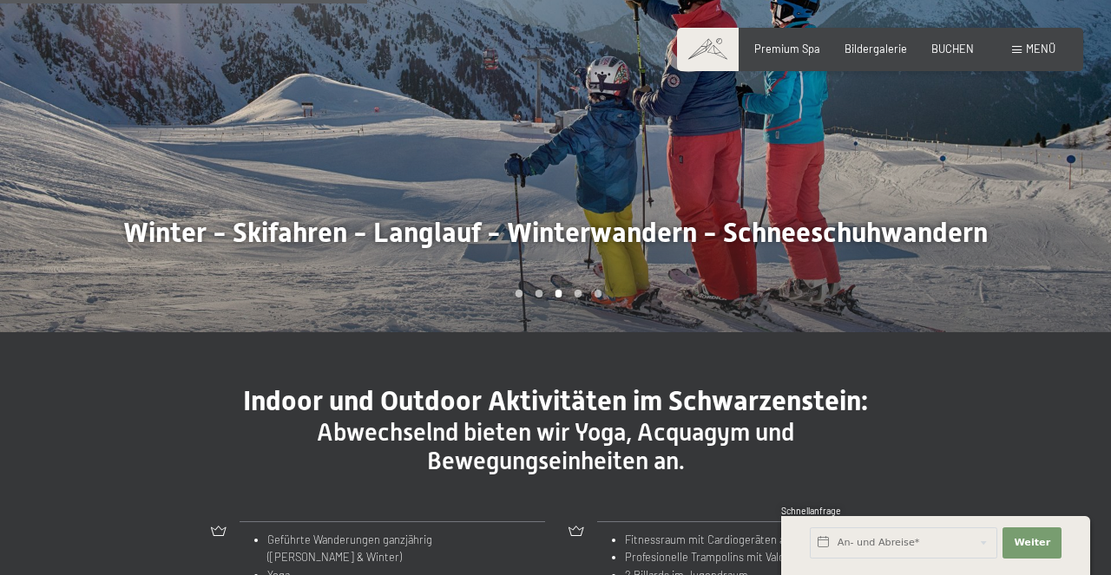
click at [933, 174] on div at bounding box center [832, 94] width 555 height 475
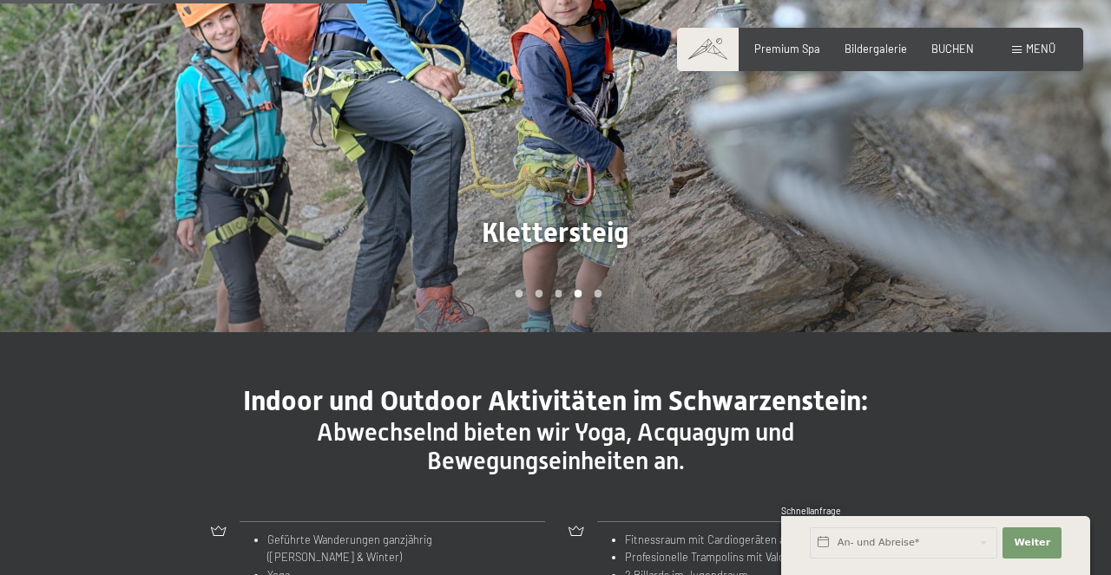
click at [933, 174] on div at bounding box center [832, 94] width 555 height 475
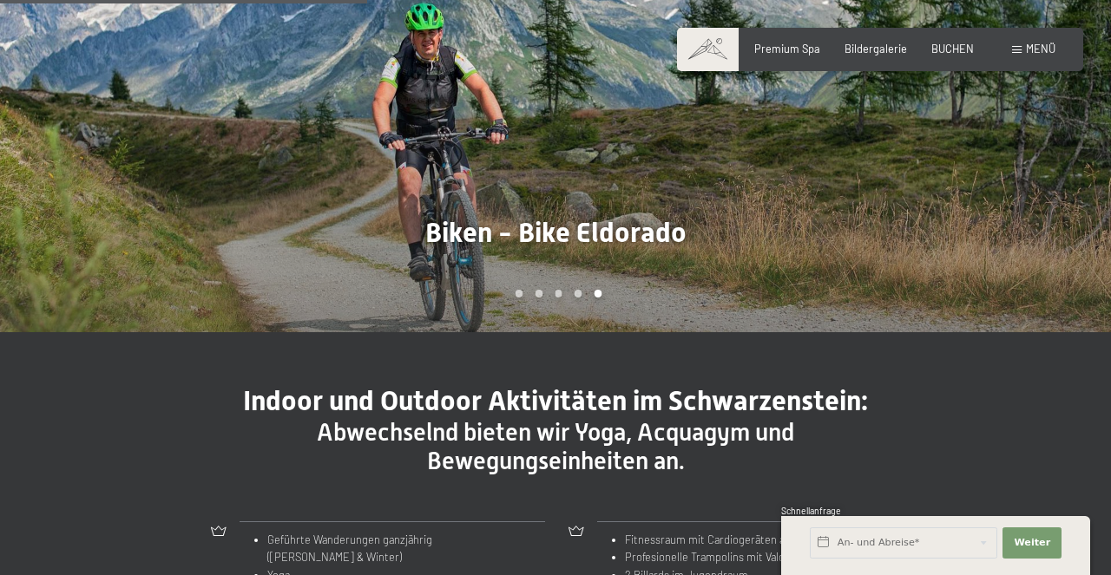
click at [933, 174] on div at bounding box center [832, 94] width 555 height 475
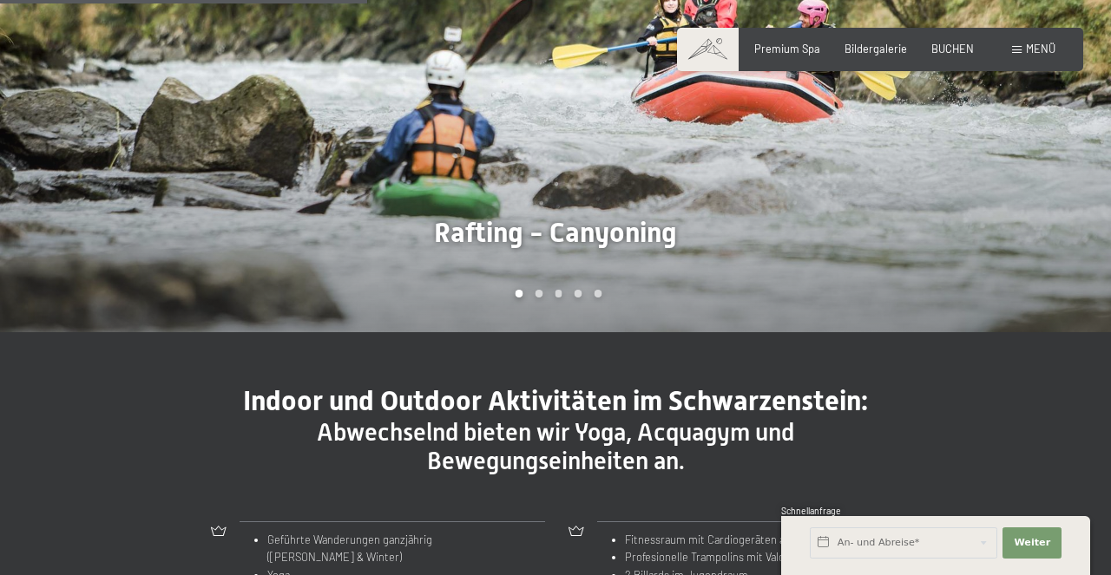
click at [933, 174] on div at bounding box center [832, 94] width 555 height 475
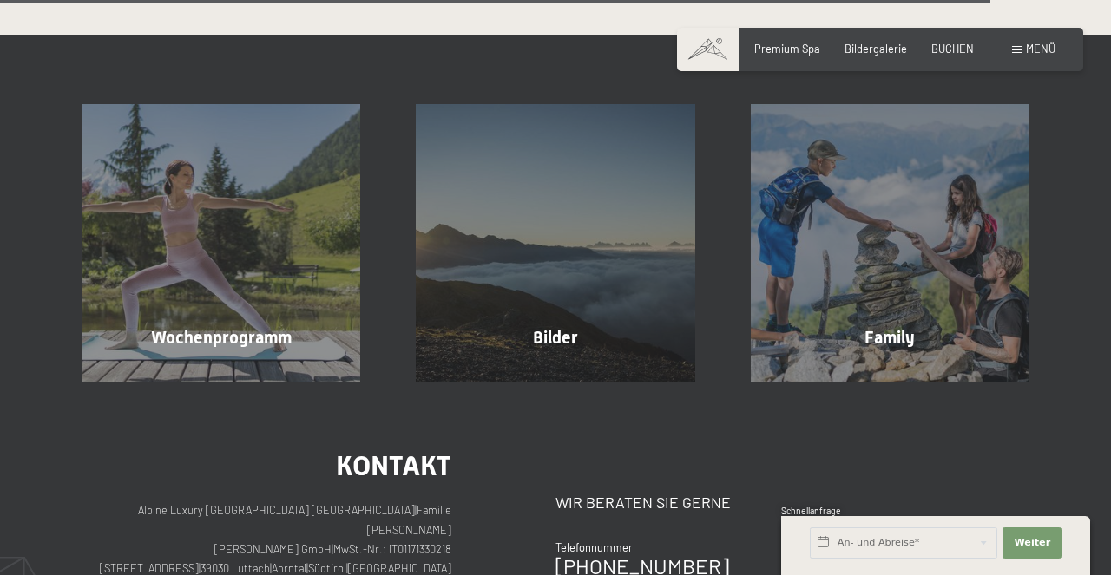
scroll to position [3639, 0]
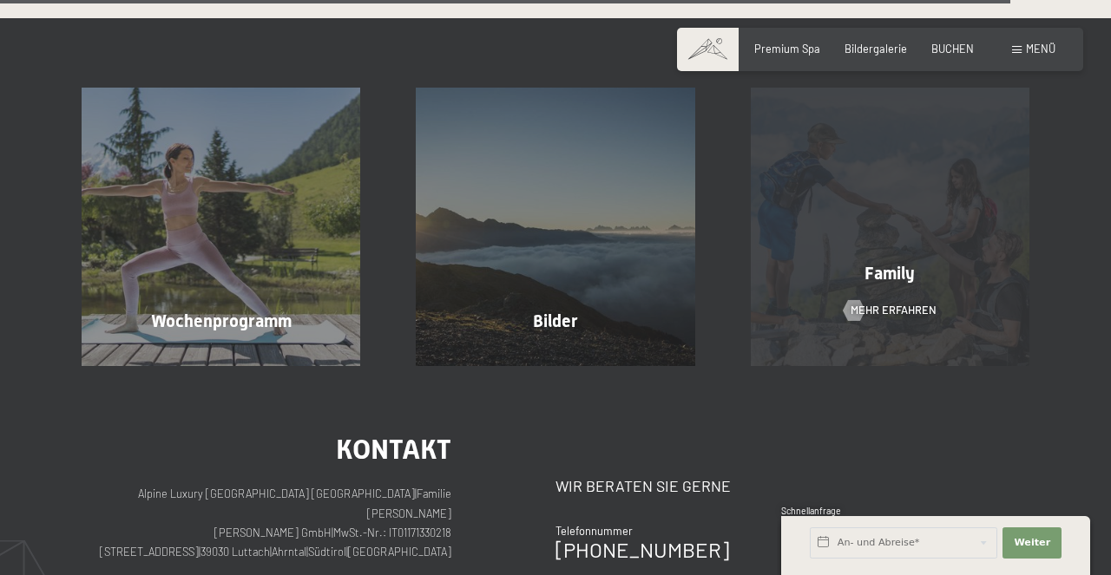
click at [827, 214] on div "Family Mehr erfahren" at bounding box center [890, 227] width 334 height 279
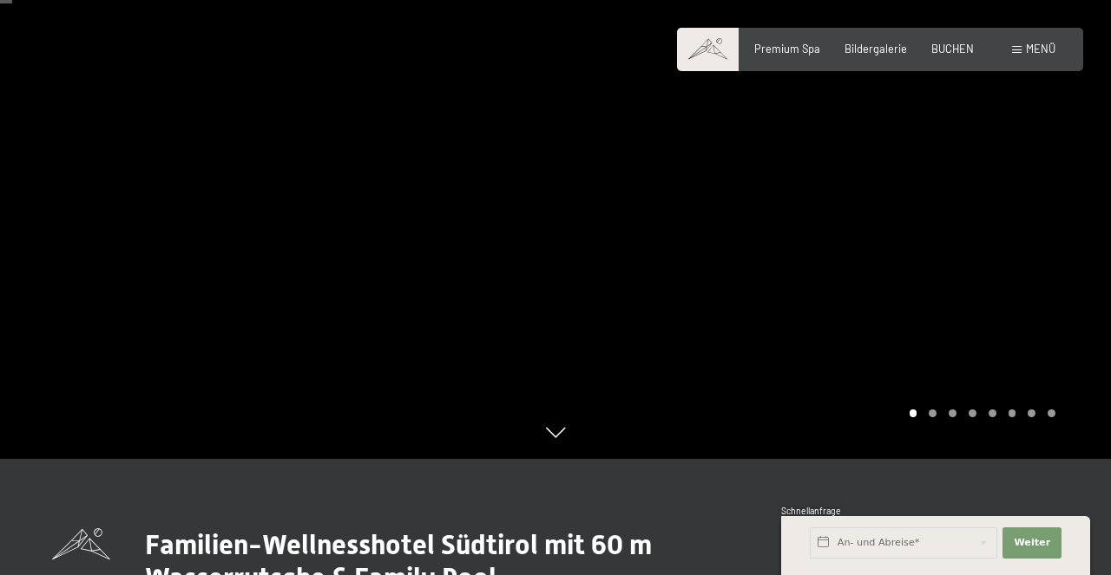
scroll to position [116, 0]
click at [1056, 205] on div at bounding box center [832, 171] width 555 height 575
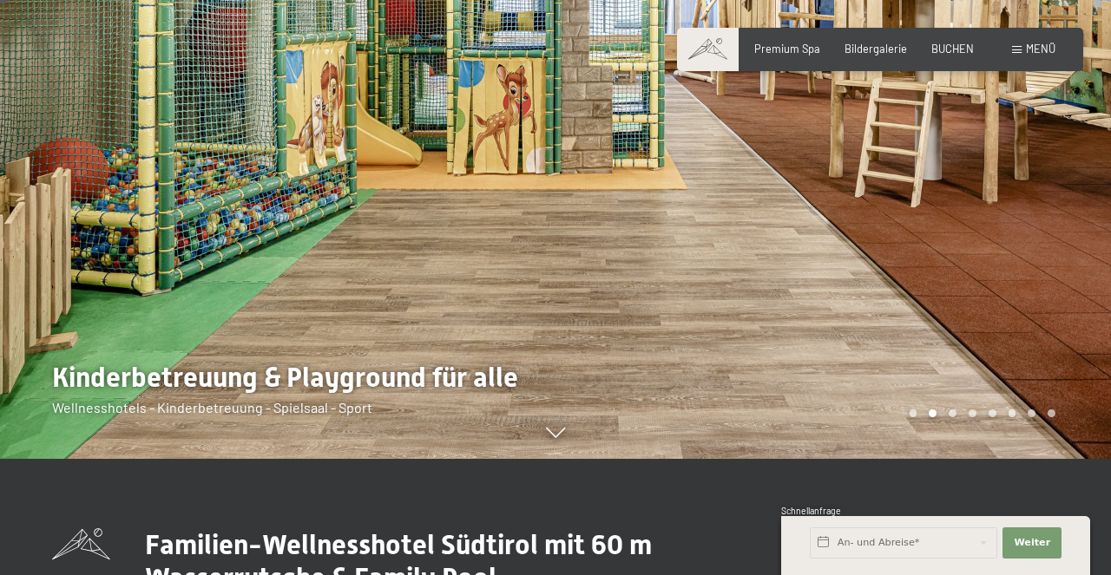
scroll to position [0, 0]
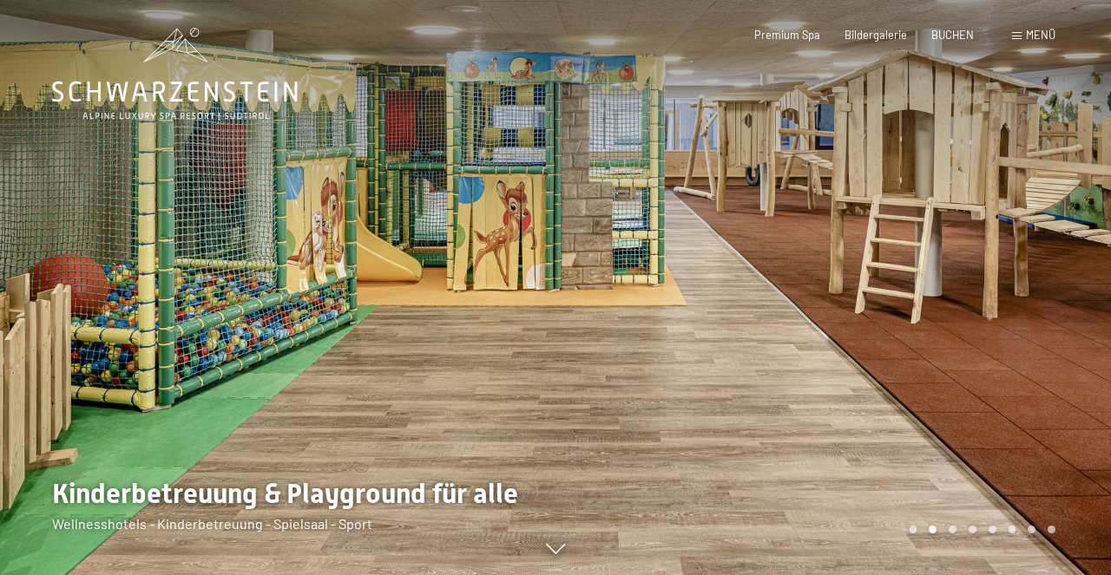
click at [100, 314] on div at bounding box center [277, 287] width 555 height 575
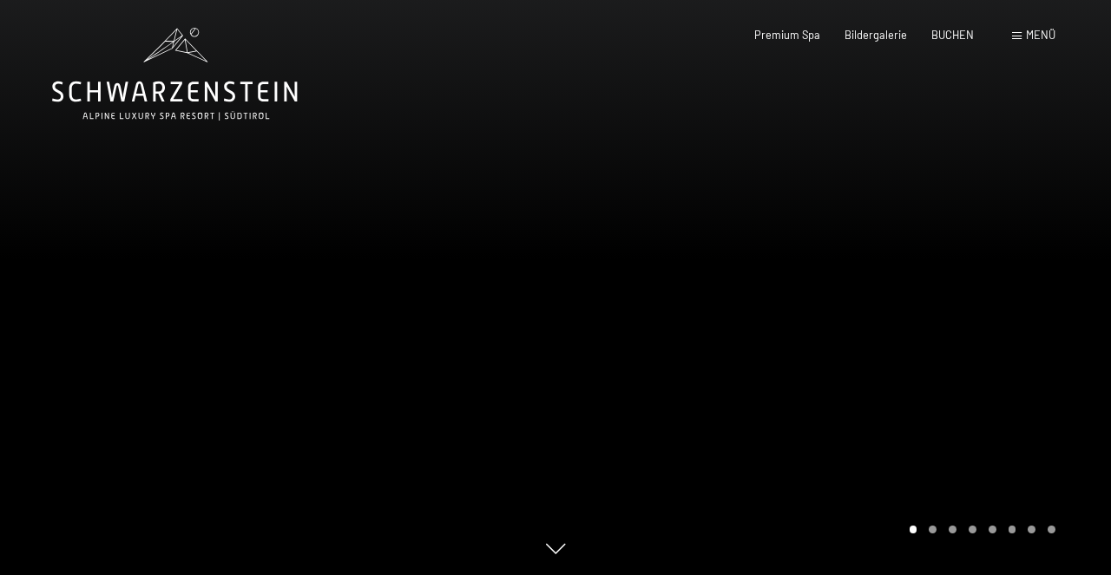
click at [1014, 324] on div at bounding box center [832, 287] width 555 height 575
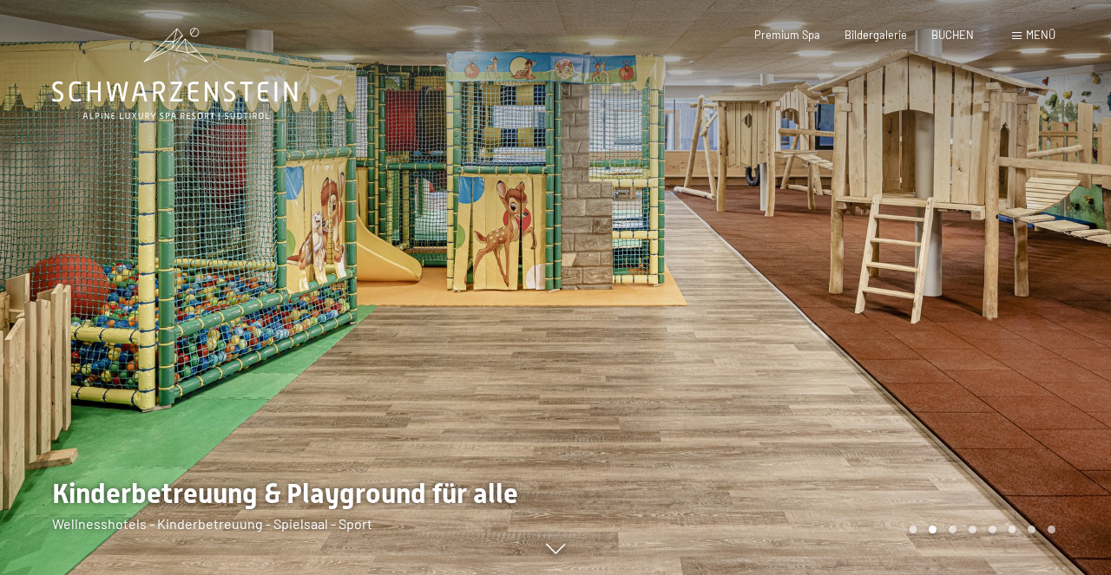
click at [1036, 305] on div at bounding box center [832, 287] width 555 height 575
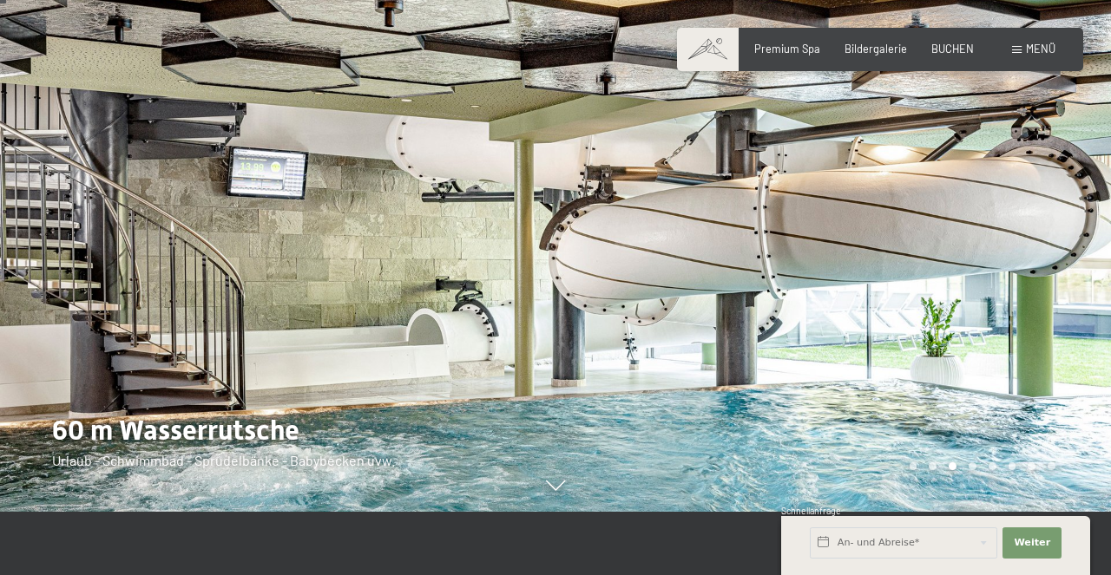
scroll to position [65, 0]
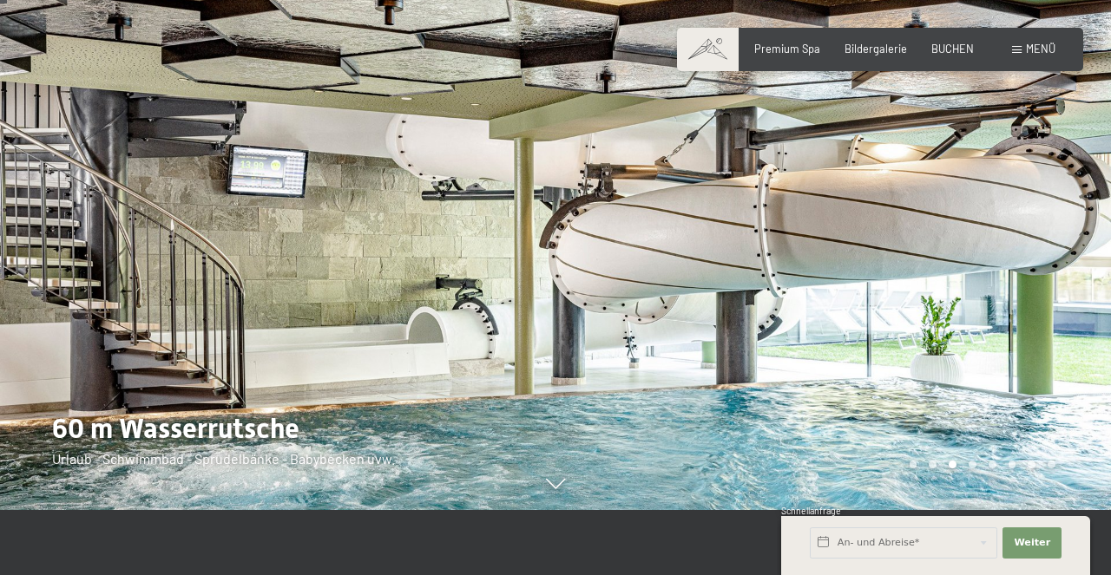
click at [1036, 266] on div at bounding box center [832, 222] width 555 height 575
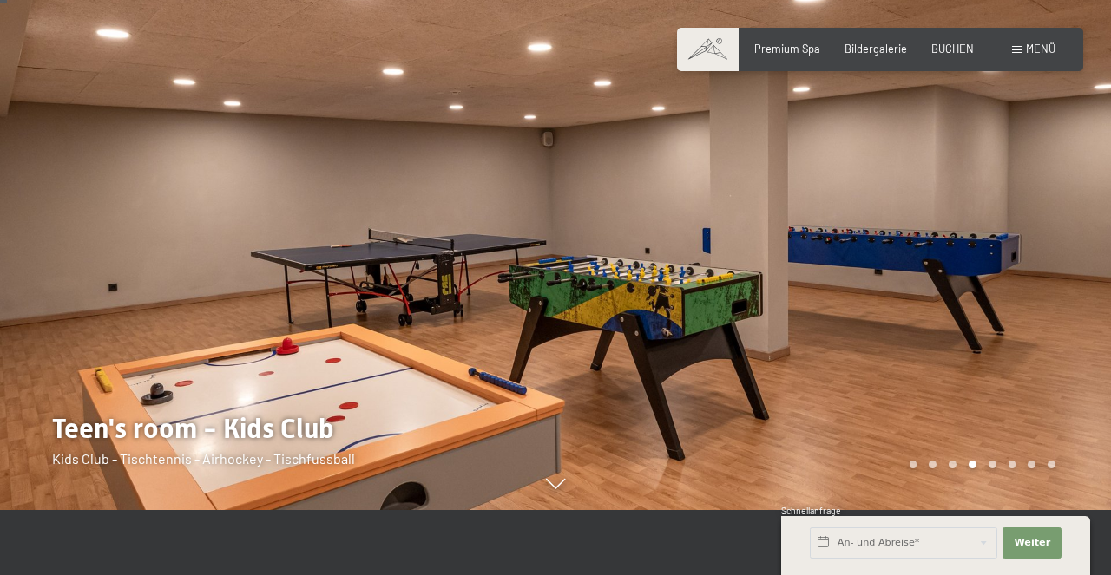
click at [1036, 266] on div at bounding box center [832, 222] width 555 height 575
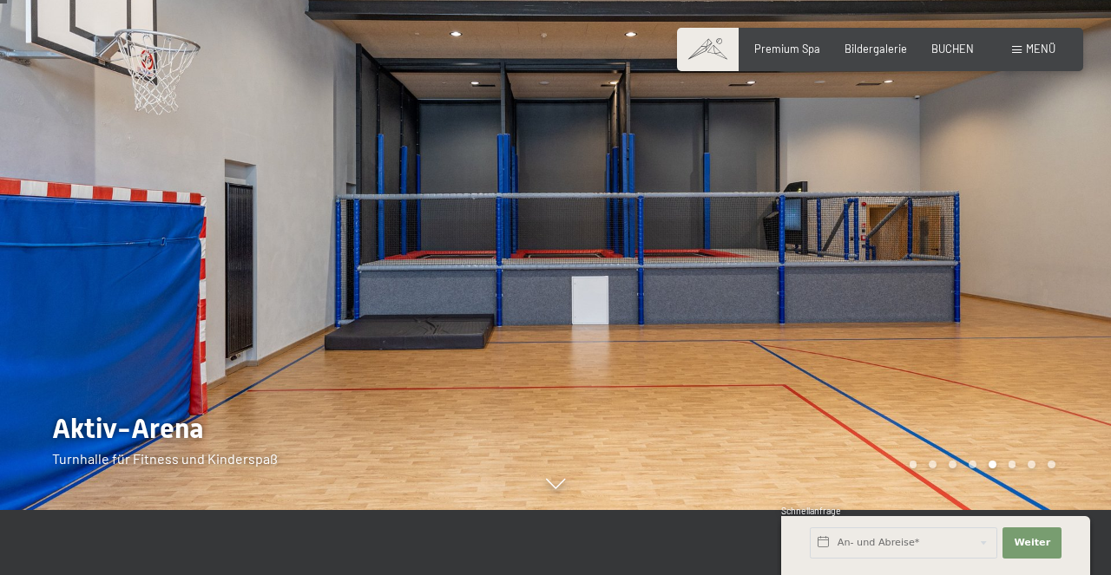
click at [1036, 266] on div at bounding box center [832, 222] width 555 height 575
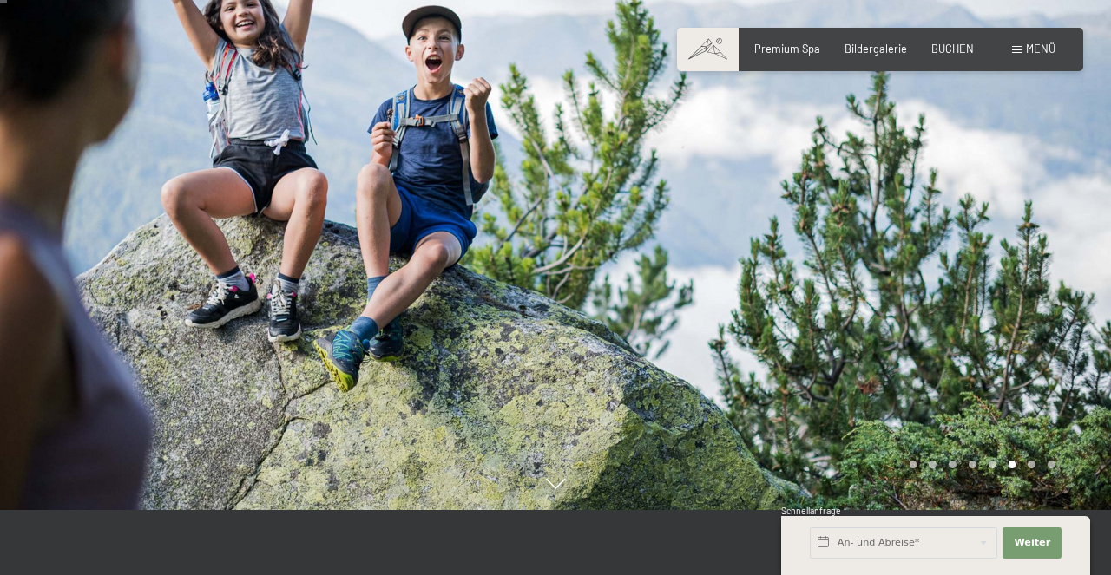
click at [1036, 266] on div at bounding box center [832, 222] width 555 height 575
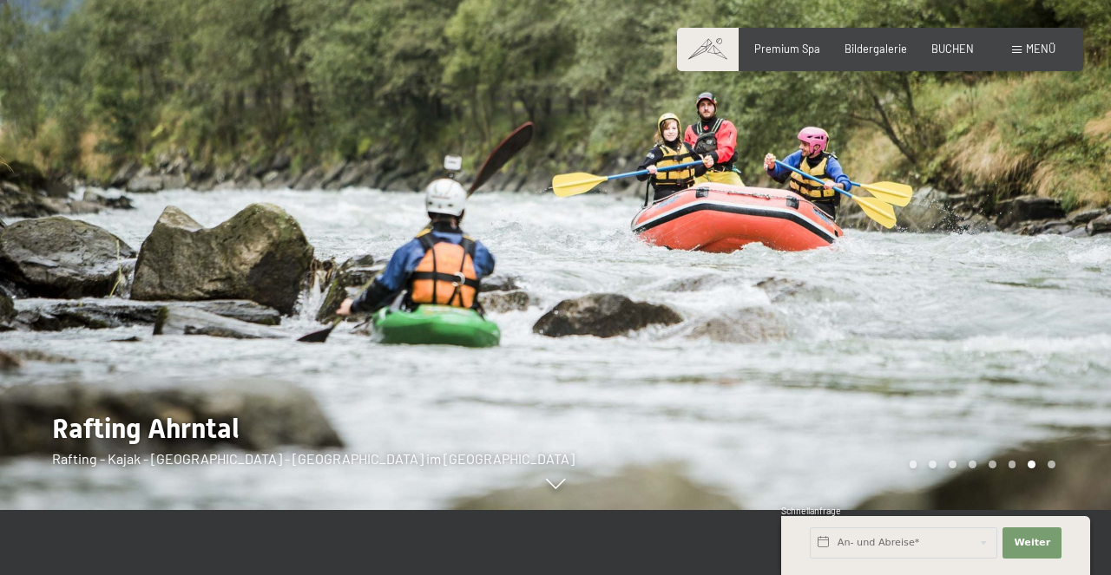
click at [1036, 266] on div at bounding box center [832, 222] width 555 height 575
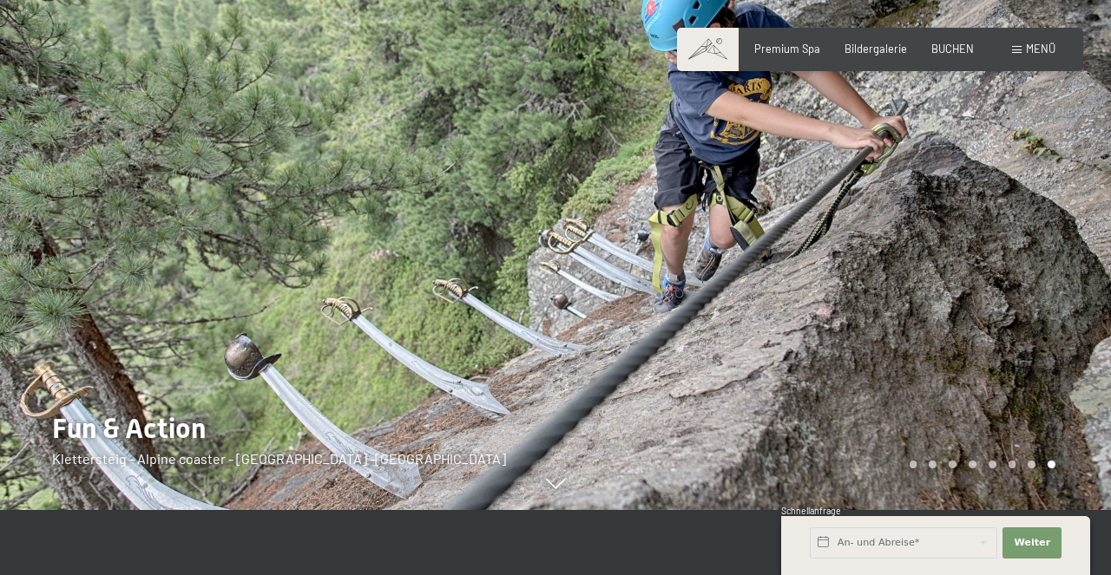
click at [1036, 266] on div at bounding box center [832, 222] width 555 height 575
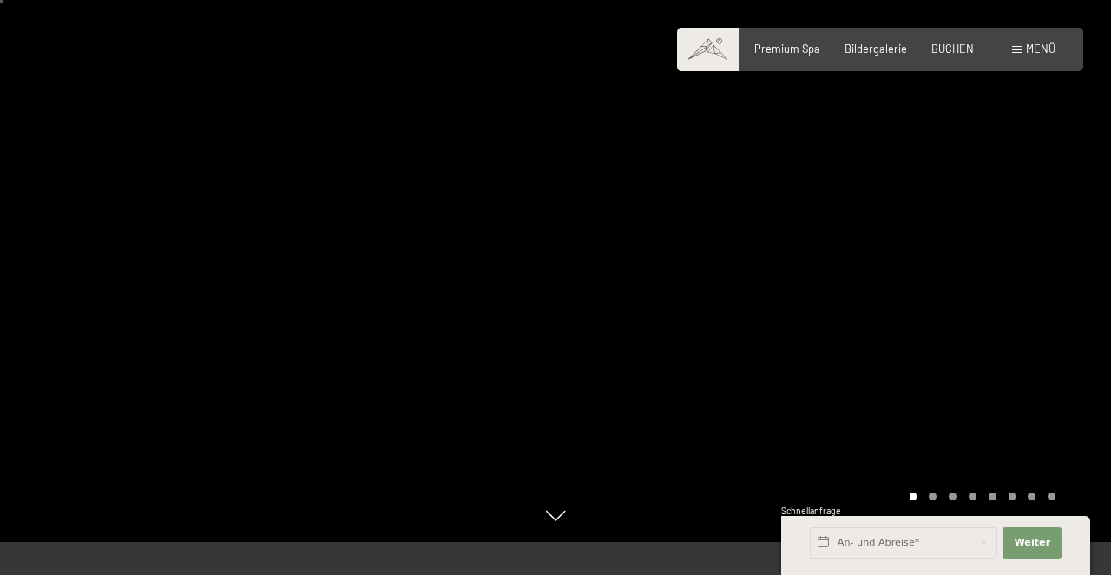
scroll to position [34, 0]
click at [1026, 278] on div at bounding box center [832, 253] width 555 height 575
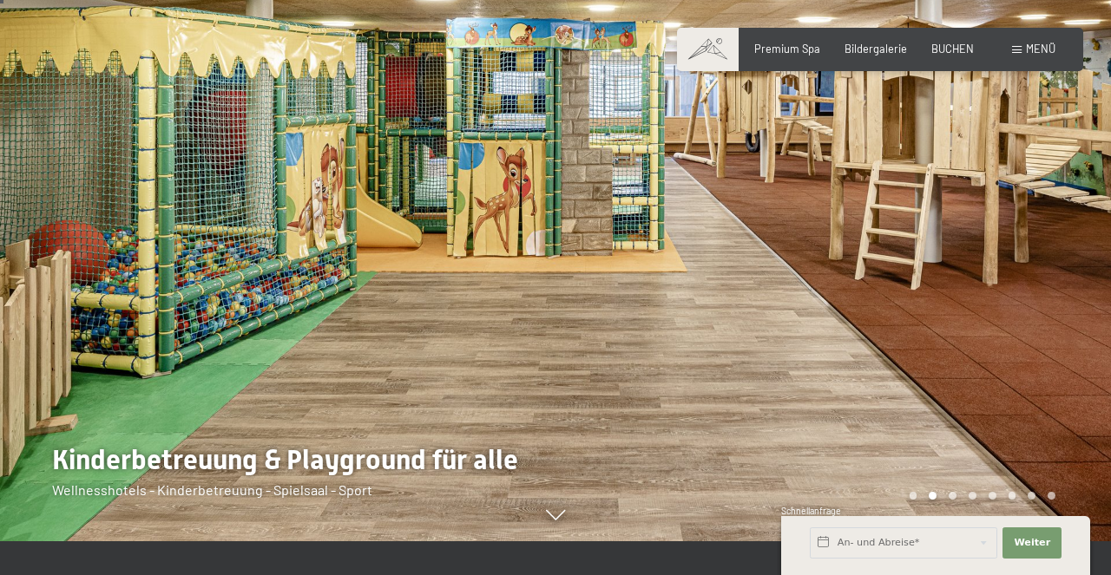
click at [1029, 57] on div "Buchen Anfragen Premium Spa Bildergalerie BUCHEN Menü DE IT EN Gutschein Bilder…" at bounding box center [880, 50] width 351 height 16
click at [1026, 49] on span "Menü" at bounding box center [1041, 49] width 30 height 14
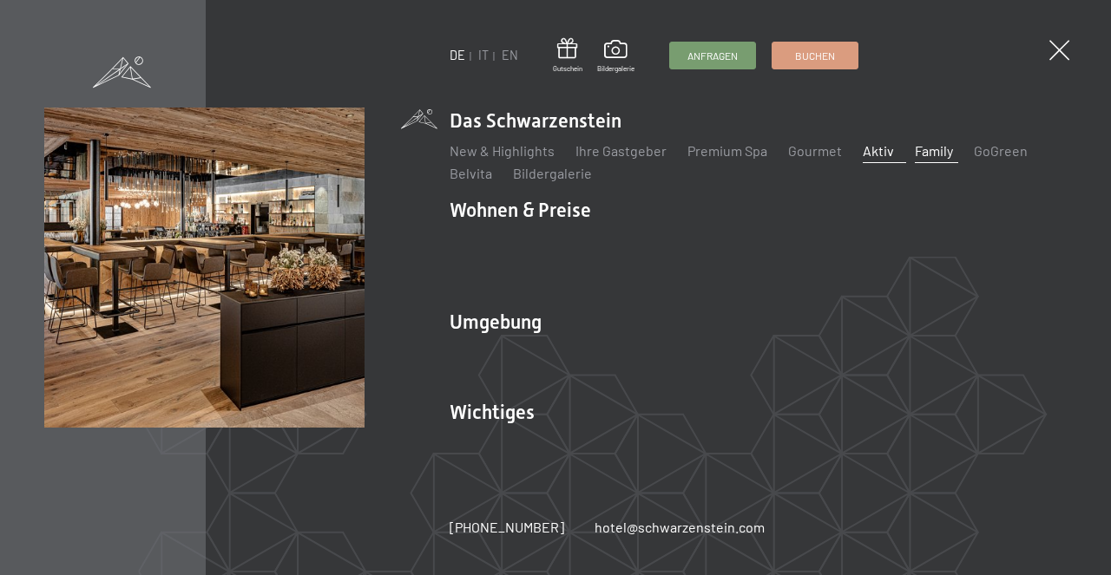
click at [869, 159] on link "Aktiv" at bounding box center [877, 150] width 31 height 16
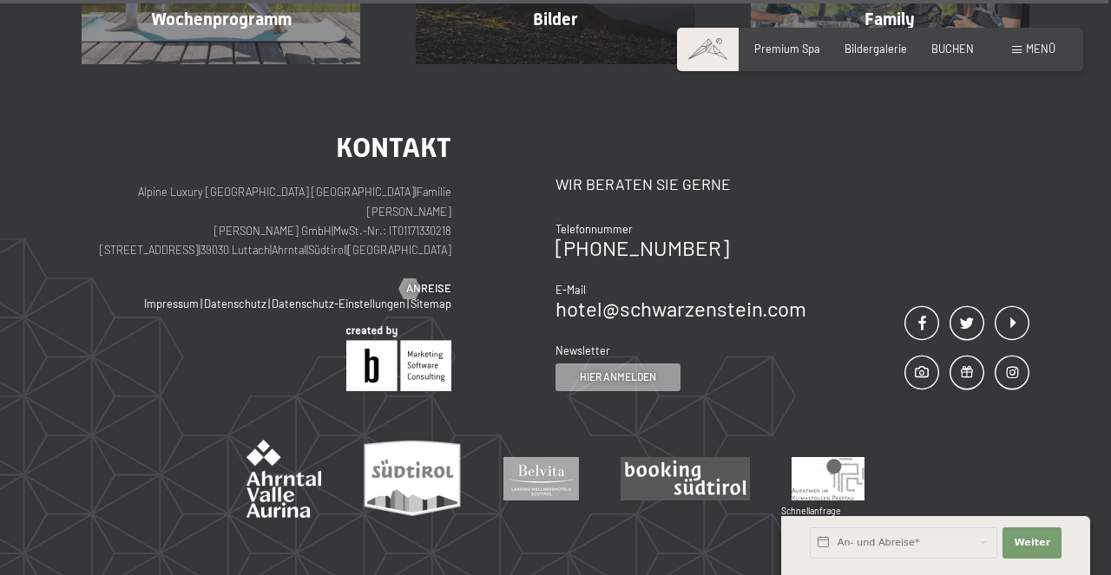
scroll to position [4001, 0]
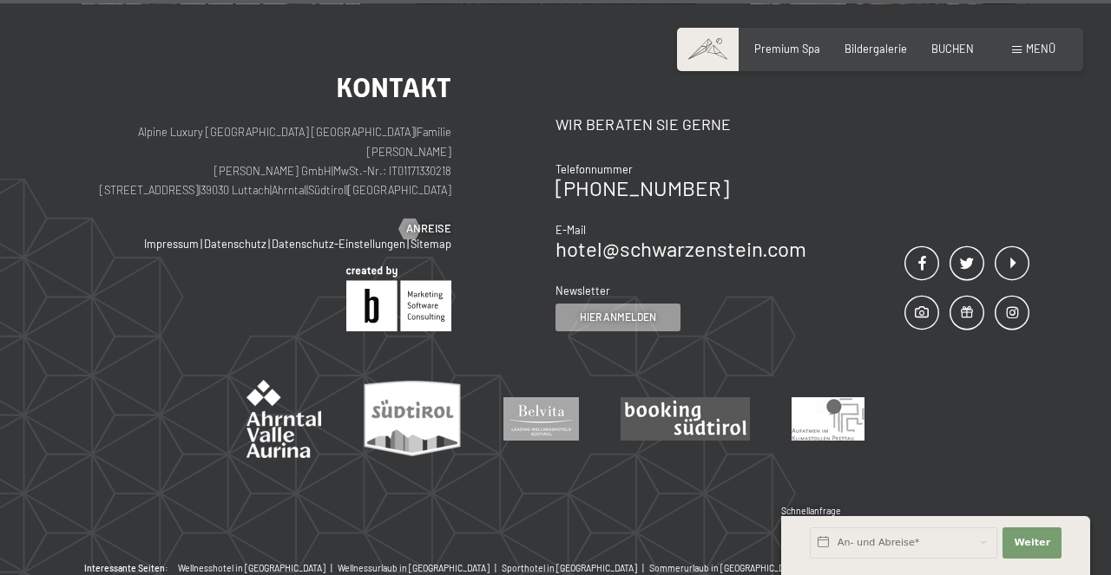
click at [1043, 53] on span "Menü" at bounding box center [1041, 49] width 30 height 14
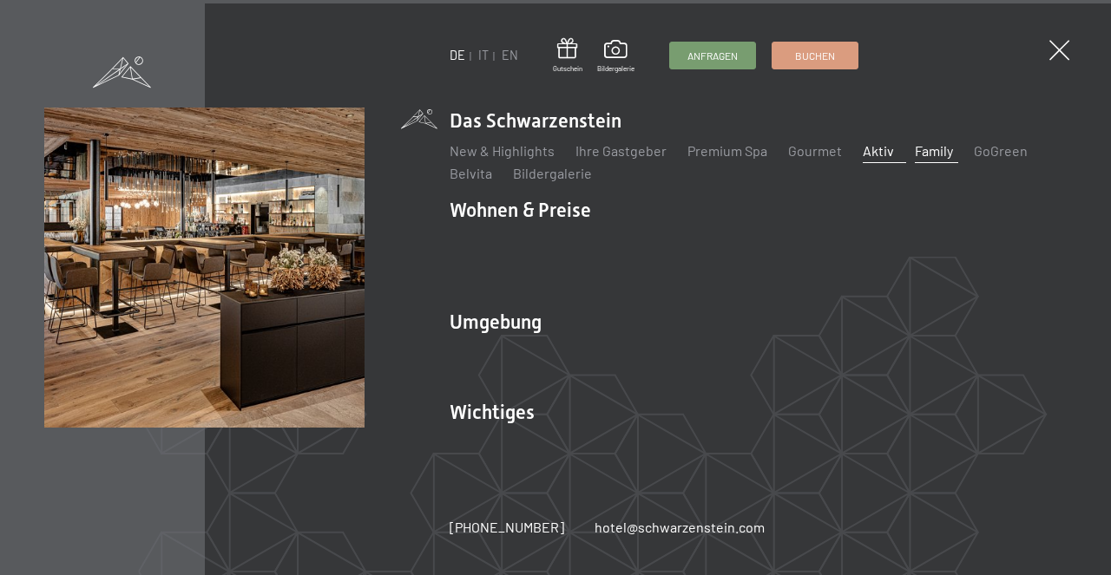
click at [927, 159] on link "Family" at bounding box center [934, 150] width 38 height 16
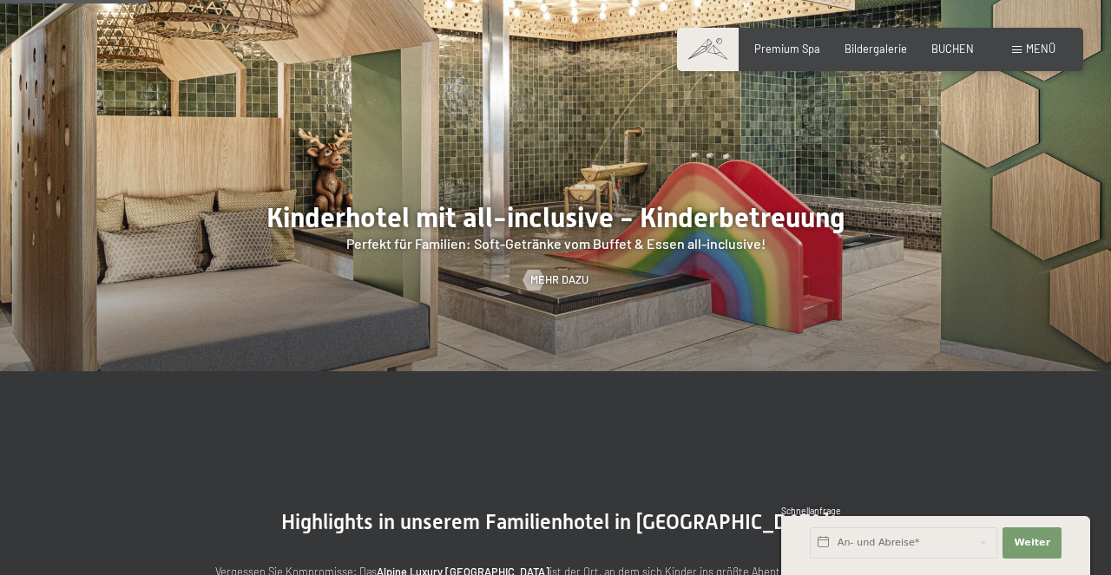
scroll to position [1411, 0]
click at [568, 277] on span "Mehr dazu" at bounding box center [576, 281] width 58 height 16
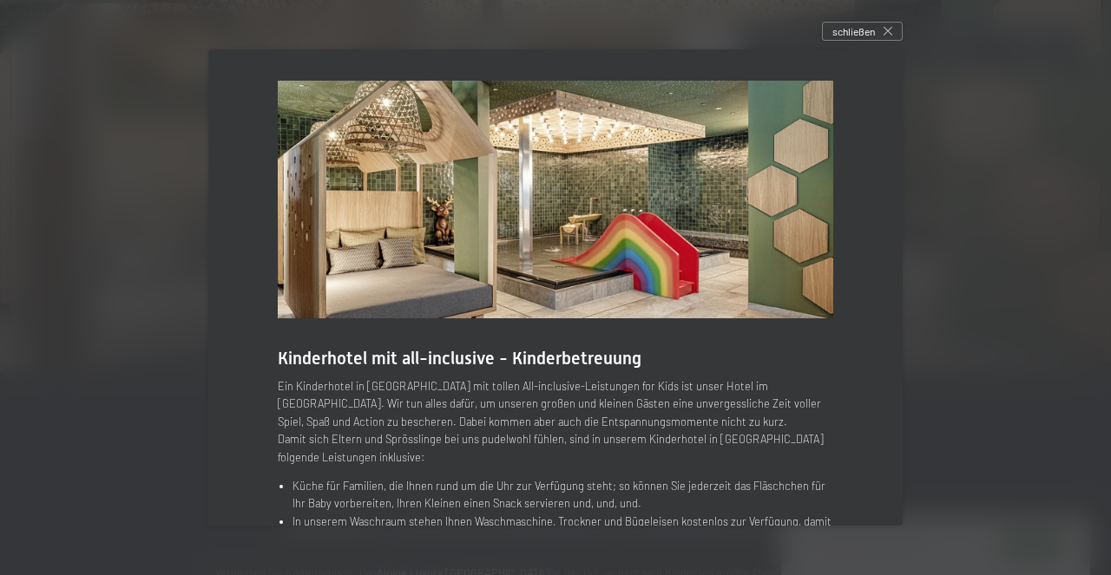
scroll to position [10, 0]
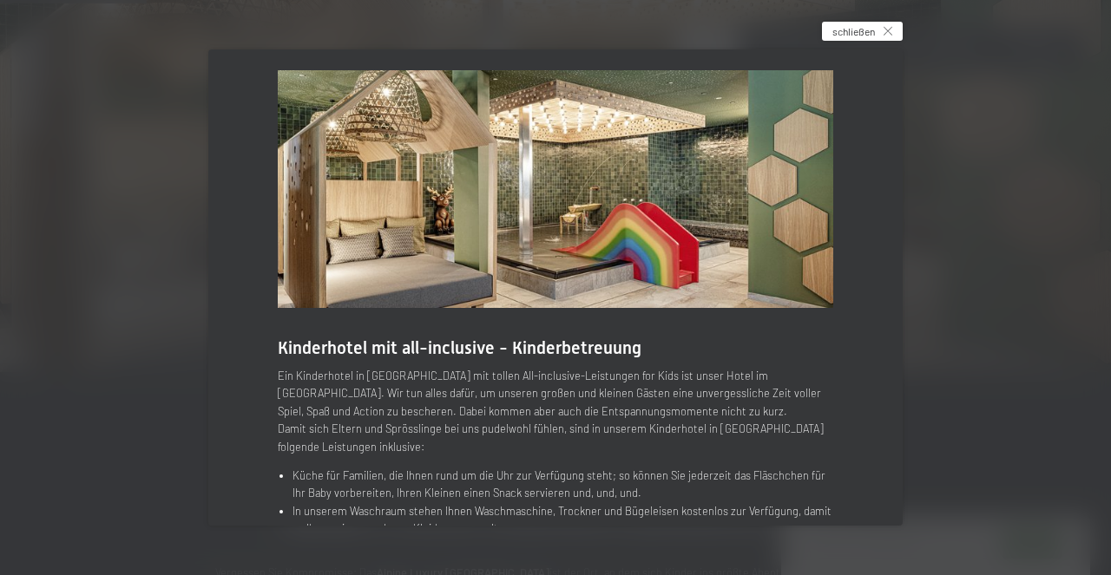
click at [859, 29] on span "schließen" at bounding box center [853, 31] width 43 height 15
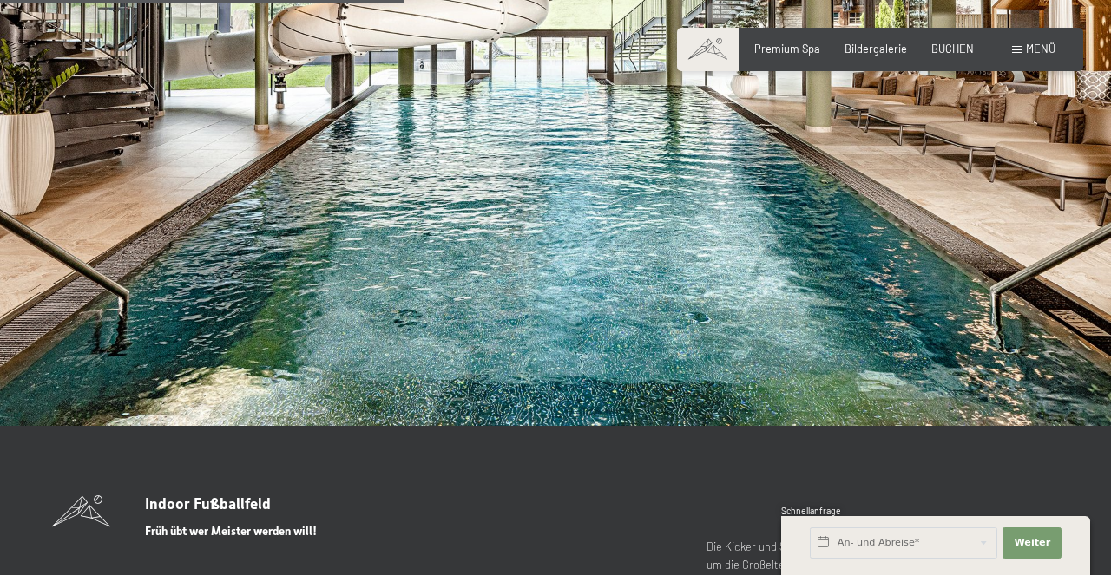
click at [924, 207] on img at bounding box center [555, 113] width 1111 height 625
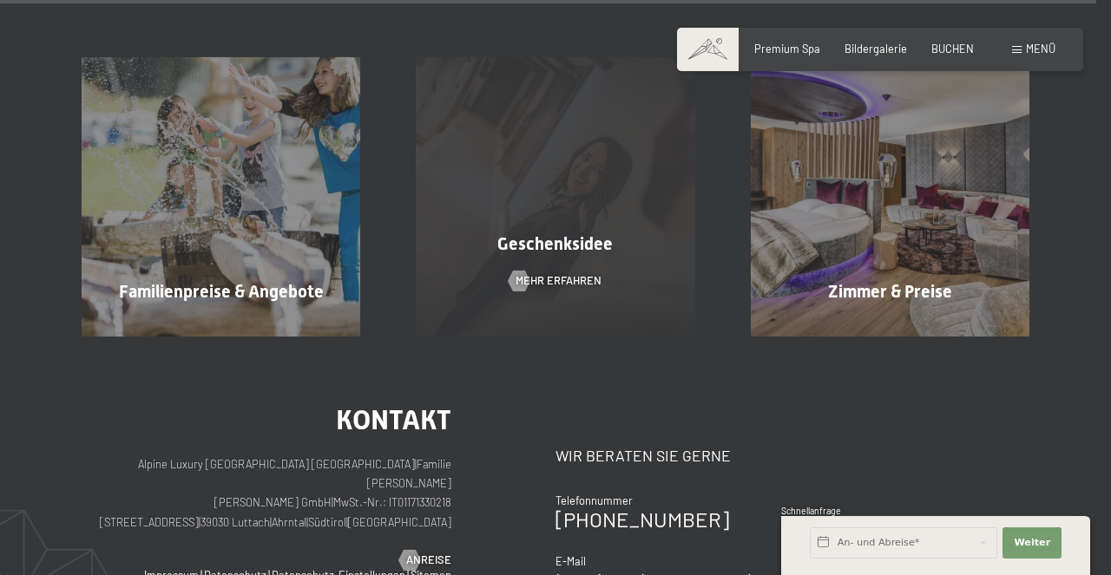
scroll to position [10248, 0]
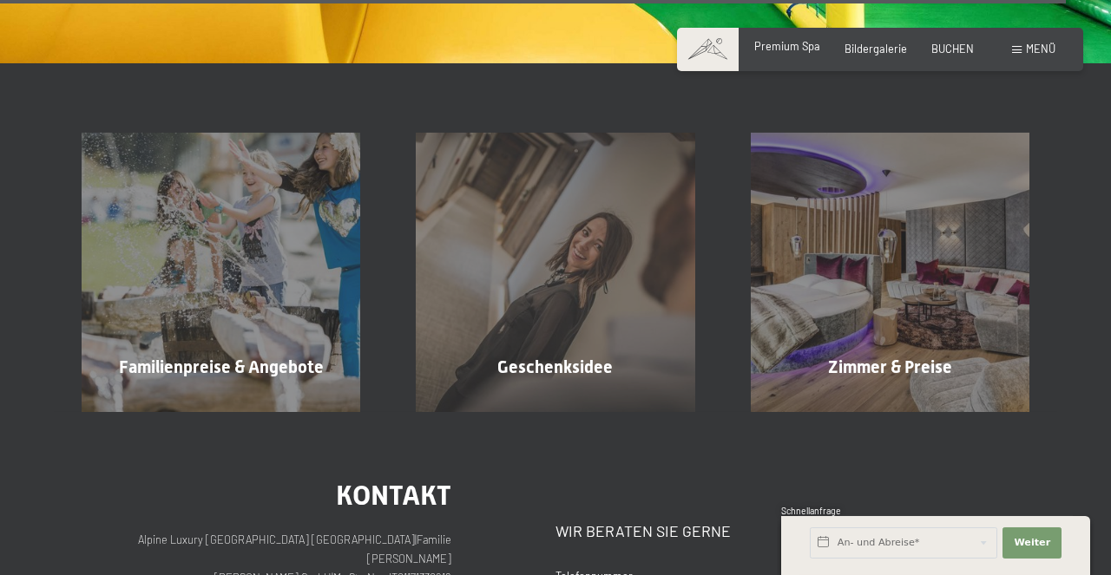
click at [807, 52] on span "Premium Spa" at bounding box center [787, 46] width 66 height 14
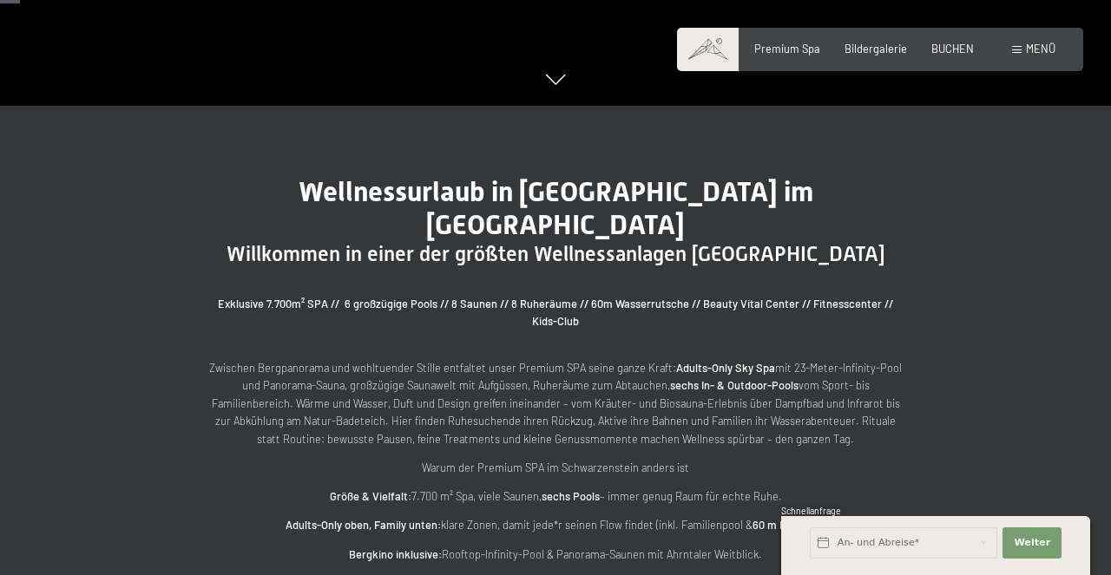
scroll to position [175, 0]
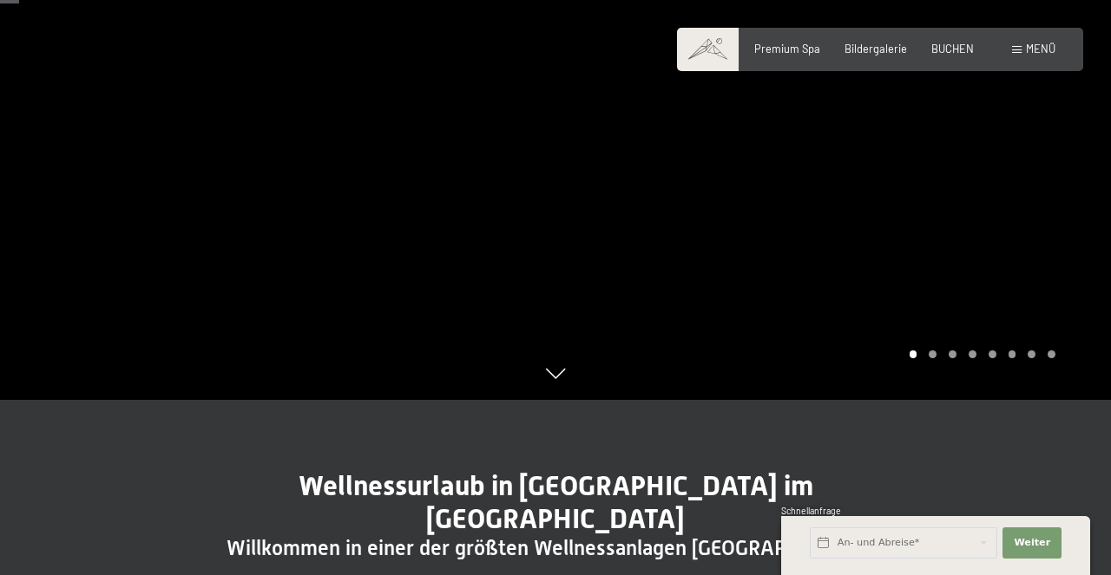
click at [976, 200] on div at bounding box center [832, 112] width 555 height 575
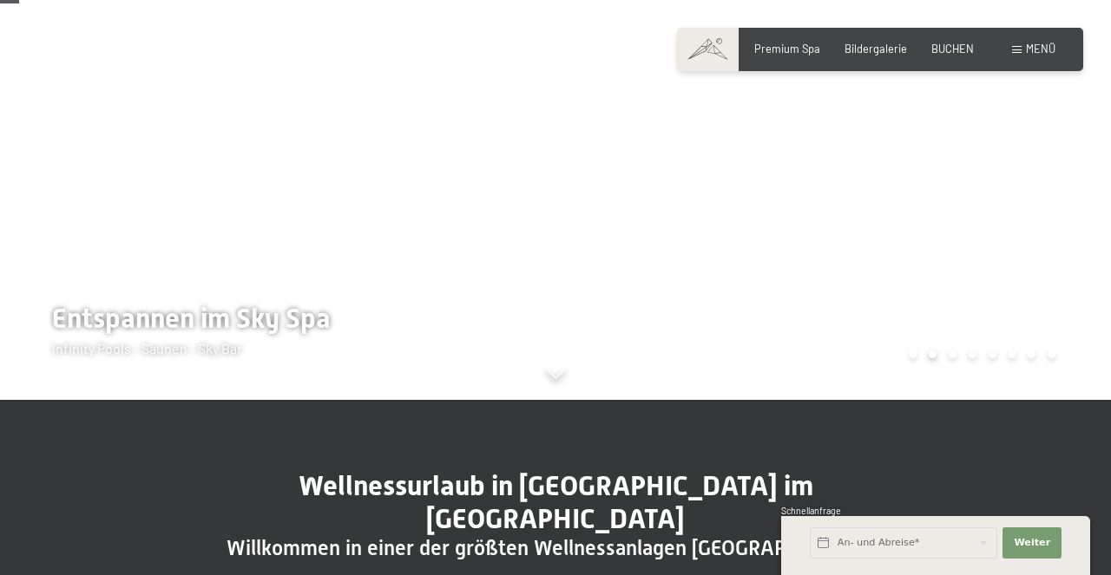
click at [976, 200] on div at bounding box center [832, 112] width 555 height 575
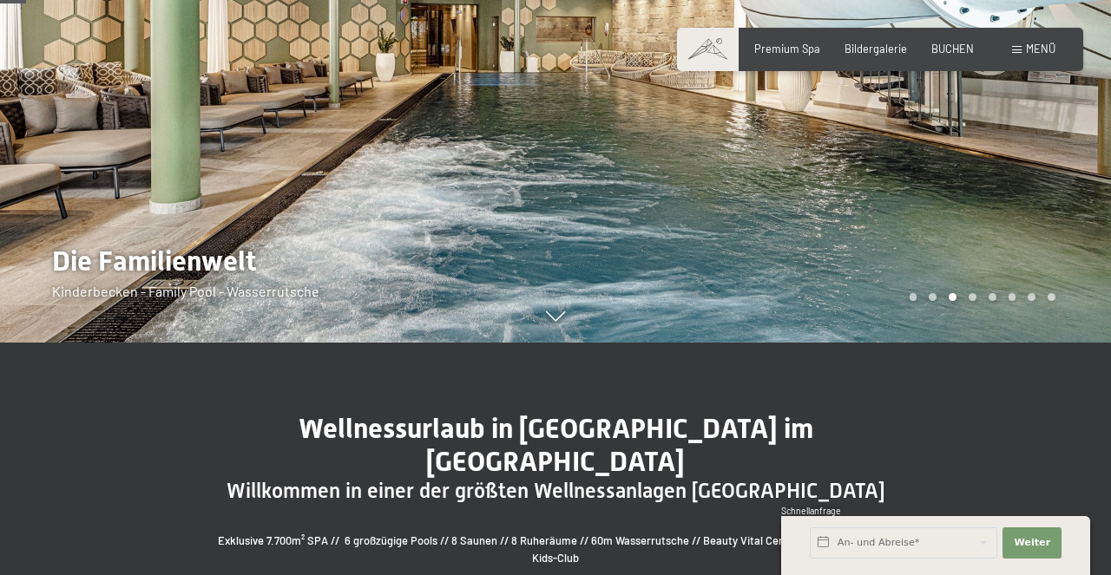
scroll to position [234, 0]
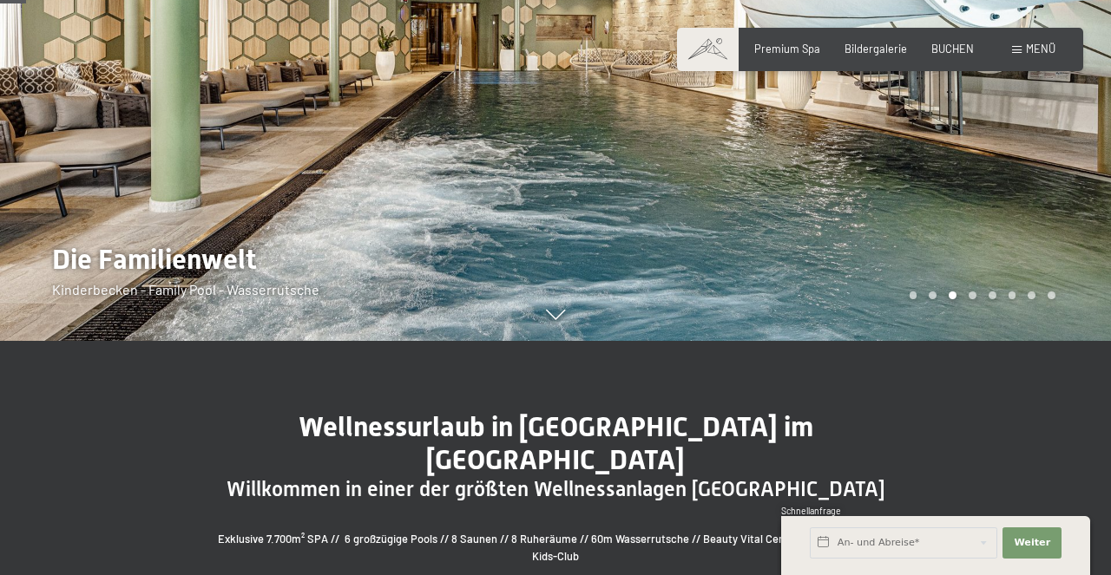
click at [1045, 47] on span "Menü" at bounding box center [1041, 49] width 30 height 14
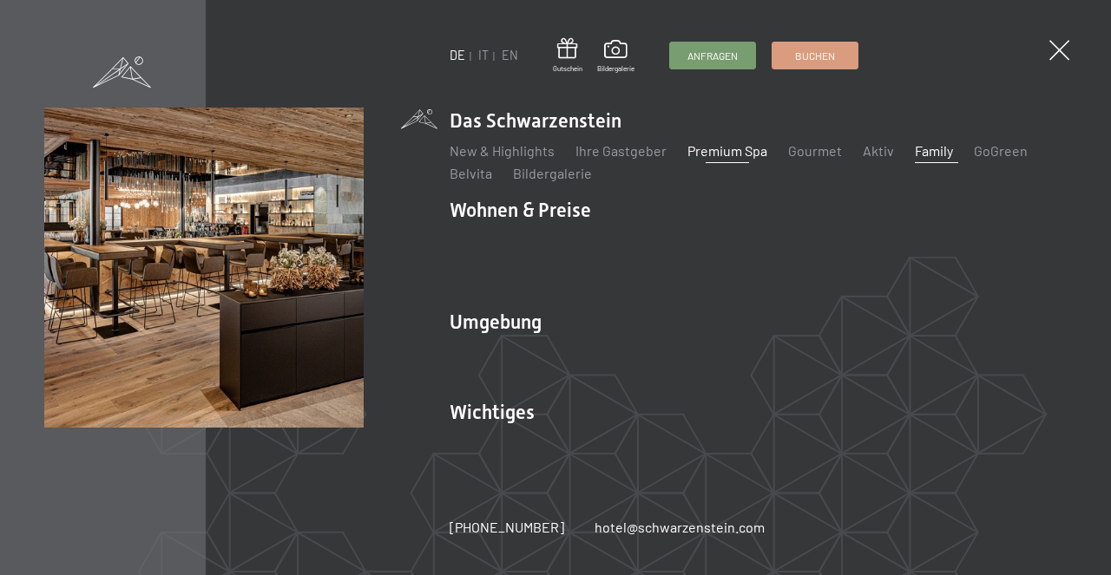
click at [925, 159] on link "Family" at bounding box center [934, 150] width 38 height 16
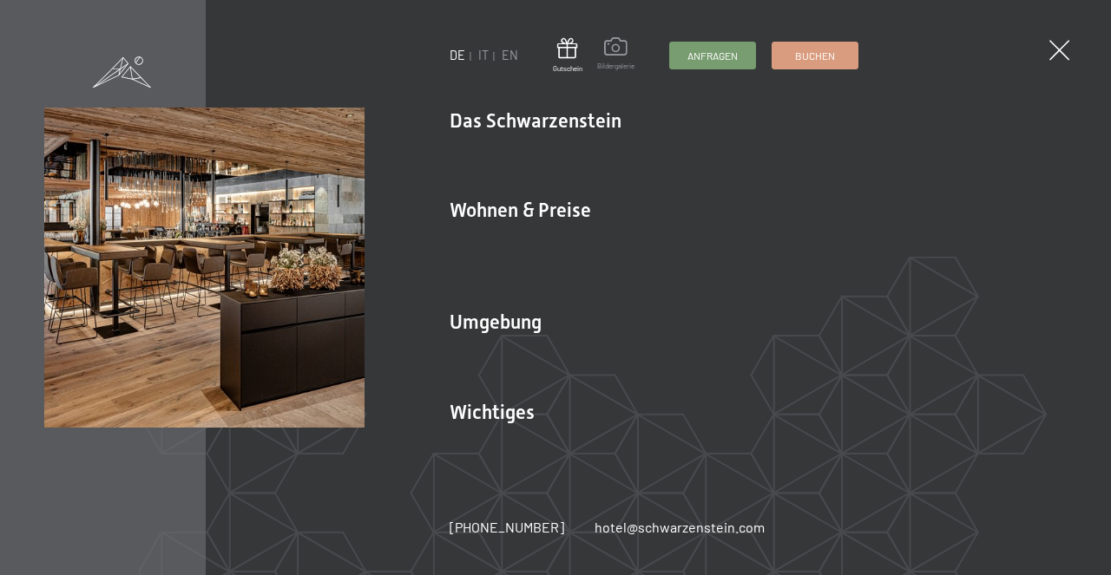
click at [623, 67] on span "Bildergalerie" at bounding box center [615, 67] width 37 height 10
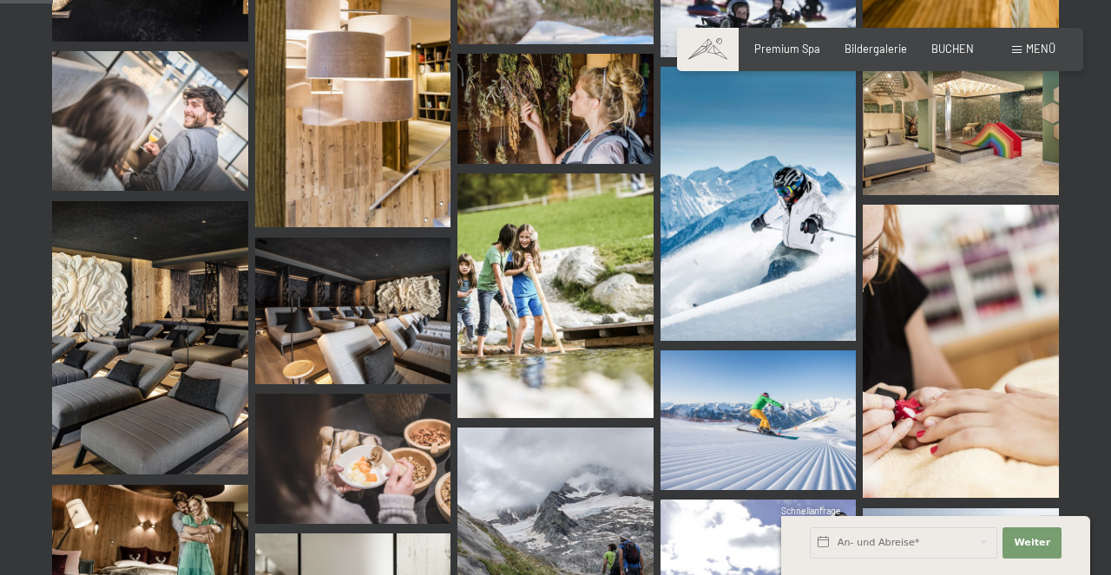
scroll to position [771, 0]
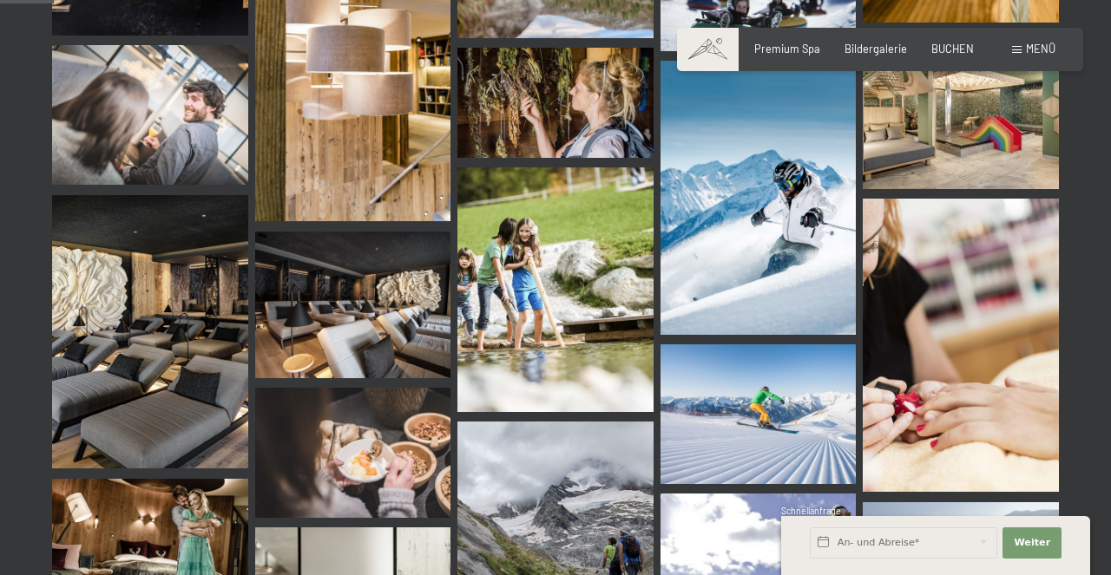
click at [964, 137] on img at bounding box center [960, 110] width 196 height 156
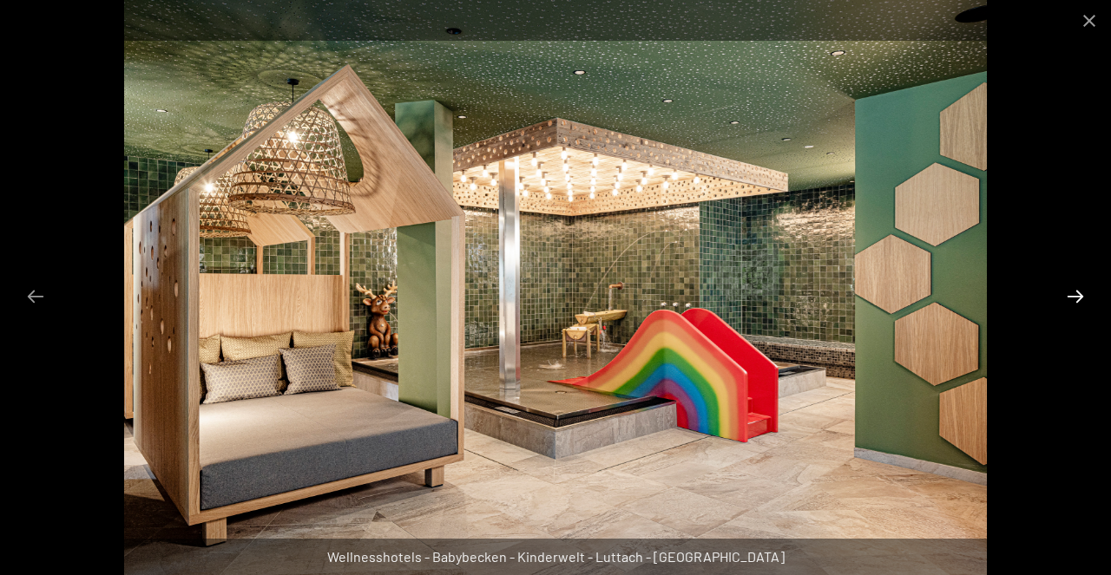
click at [1081, 298] on button "Next slide" at bounding box center [1075, 296] width 36 height 34
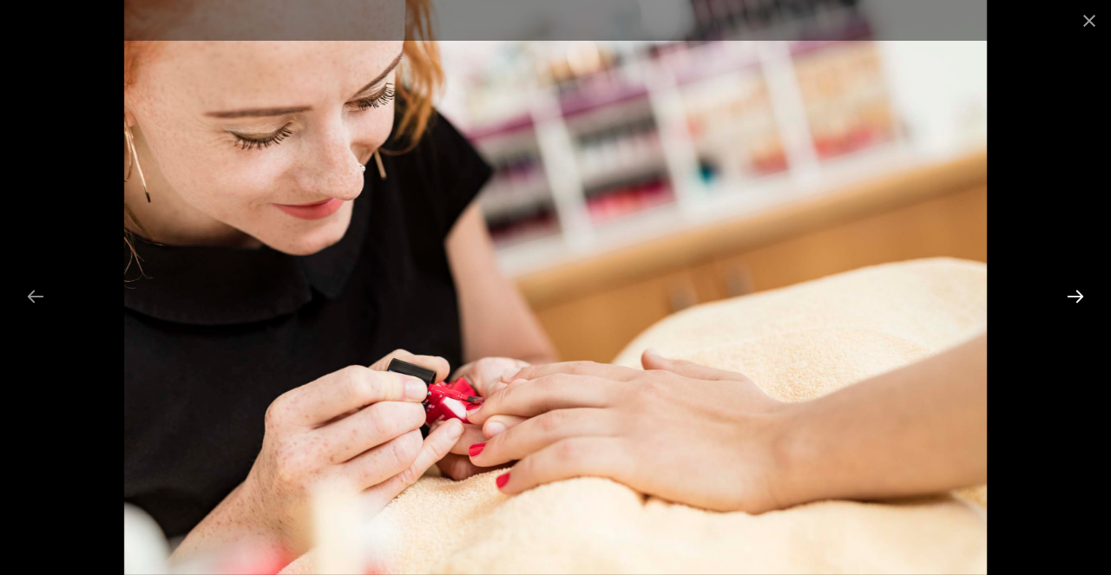
click at [1081, 298] on button "Next slide" at bounding box center [1075, 296] width 36 height 34
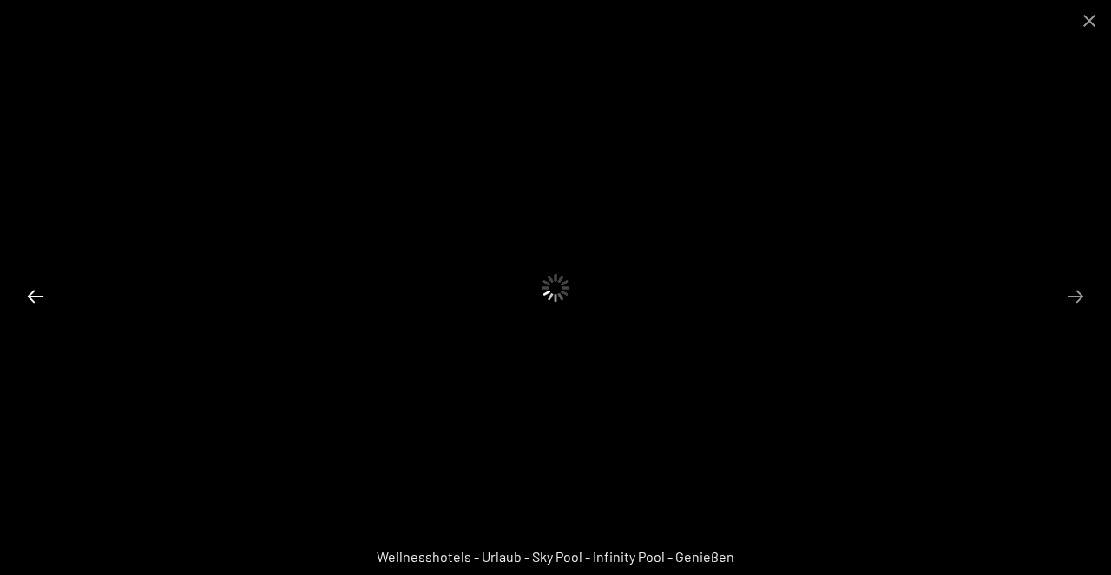
click at [34, 296] on button "Previous slide" at bounding box center [35, 296] width 36 height 34
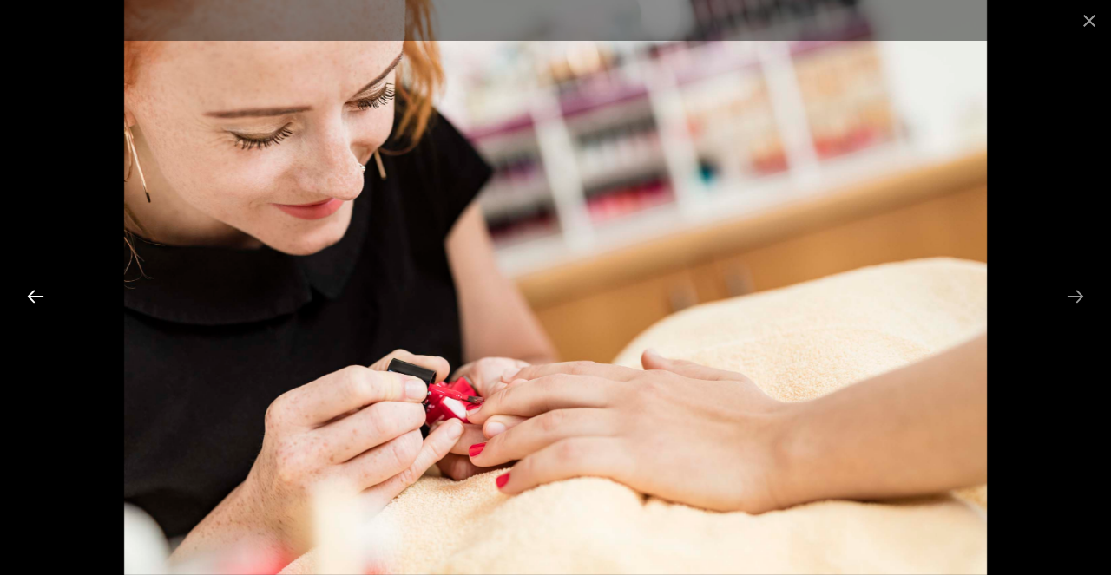
click at [34, 296] on button "Previous slide" at bounding box center [35, 296] width 36 height 34
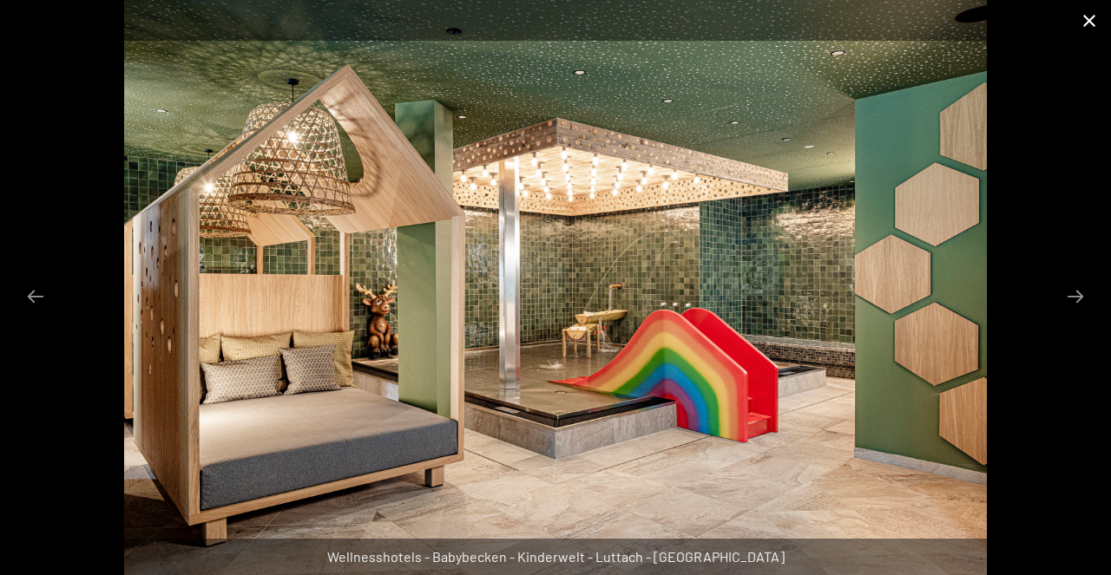
click at [1092, 17] on button "Close gallery" at bounding box center [1088, 20] width 43 height 41
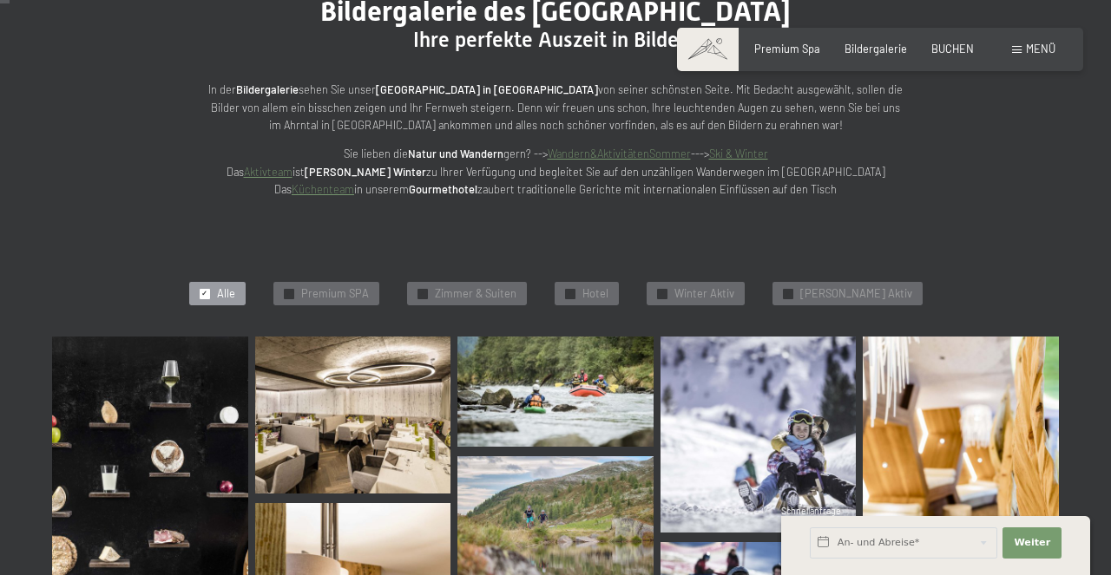
scroll to position [0, 0]
